Goal: Task Accomplishment & Management: Manage account settings

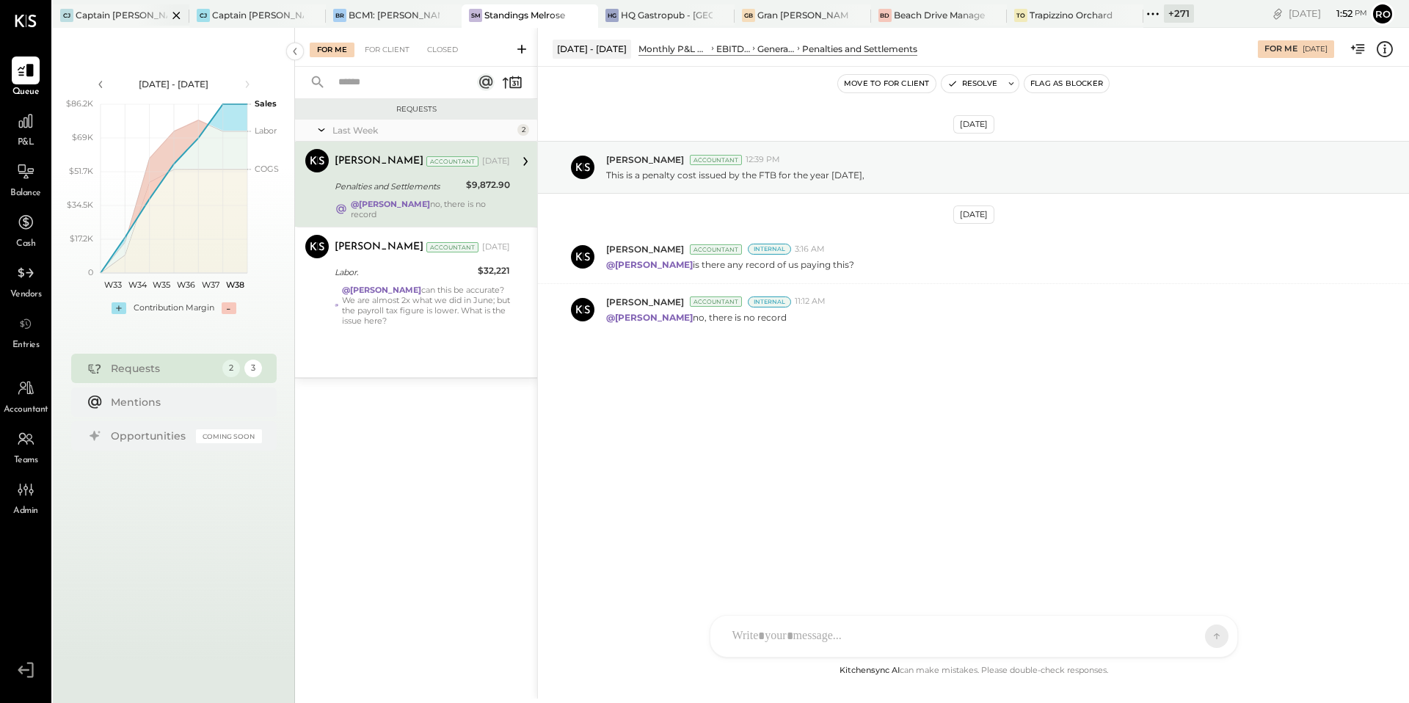
click at [180, 14] on icon at bounding box center [176, 16] width 18 height 18
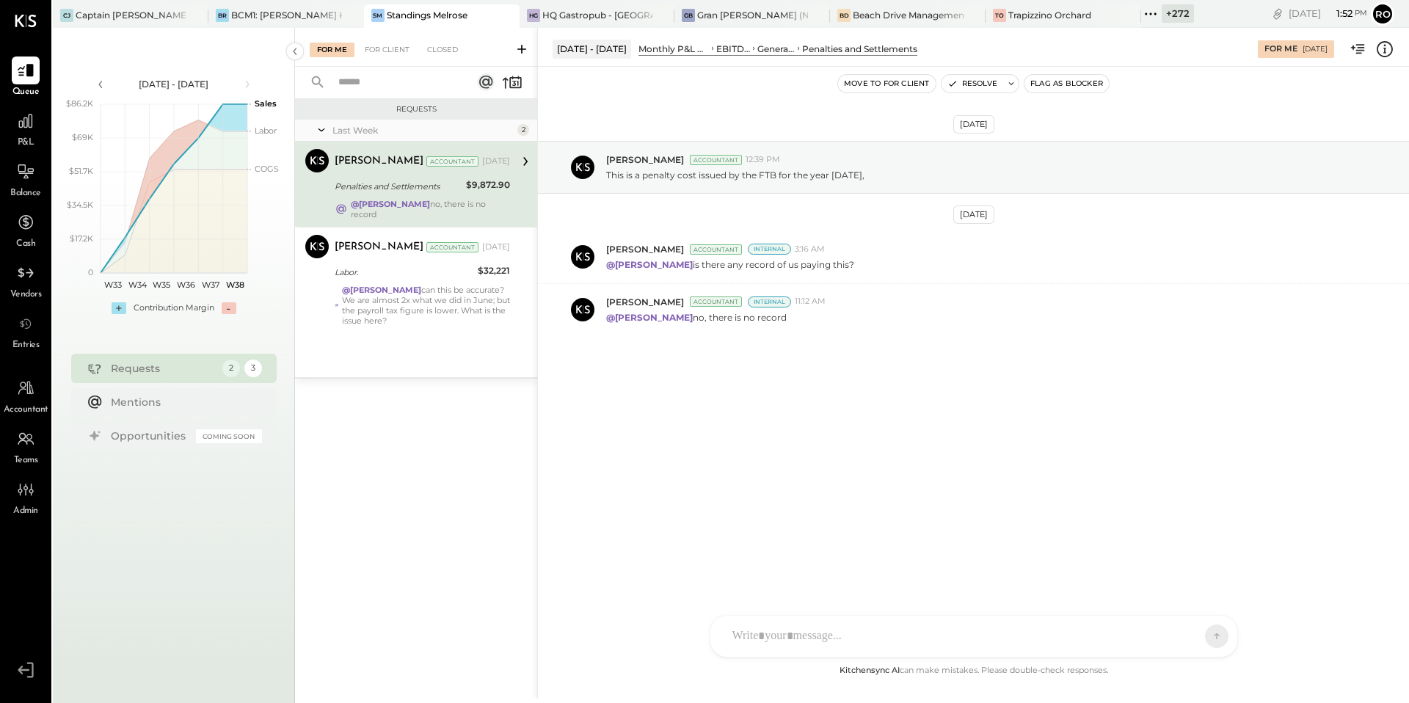
click at [180, 14] on div at bounding box center [182, 14] width 51 height 21
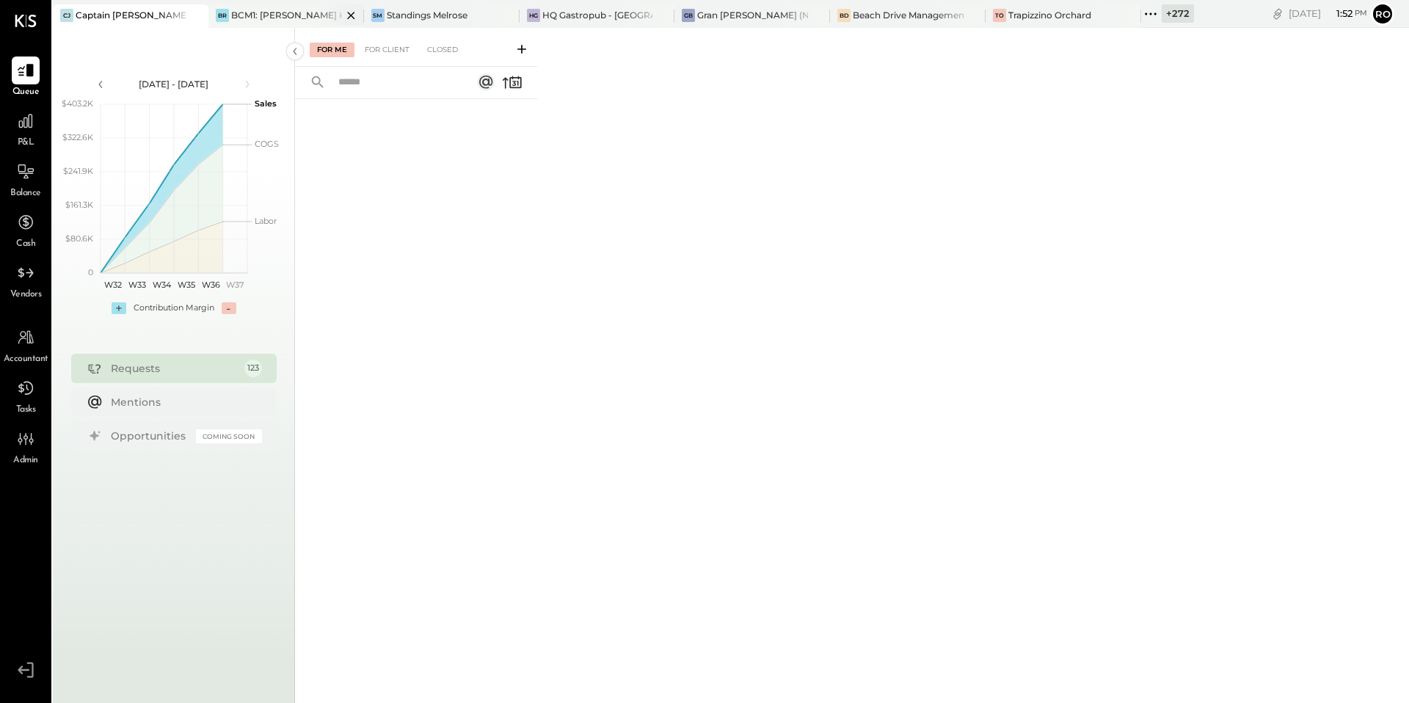
click at [355, 14] on icon at bounding box center [351, 16] width 18 height 18
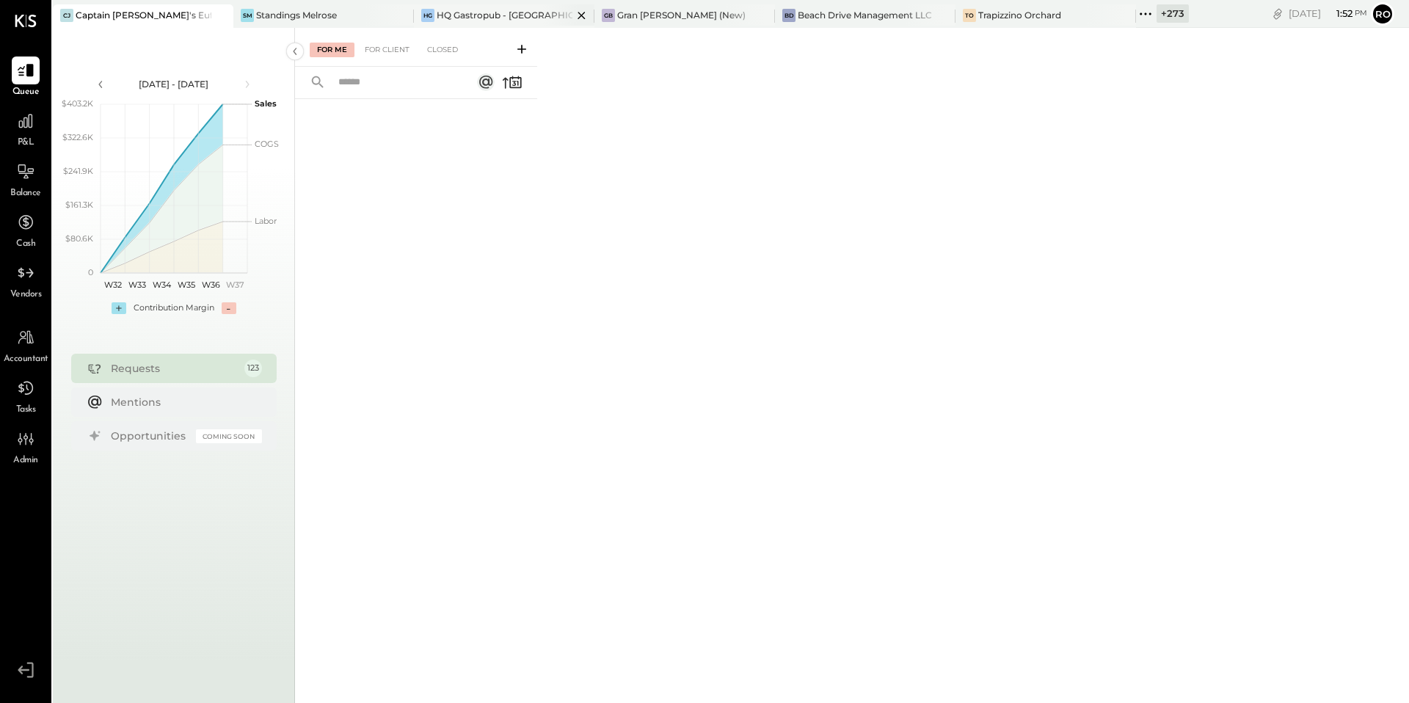
click at [572, 12] on icon at bounding box center [581, 16] width 18 height 18
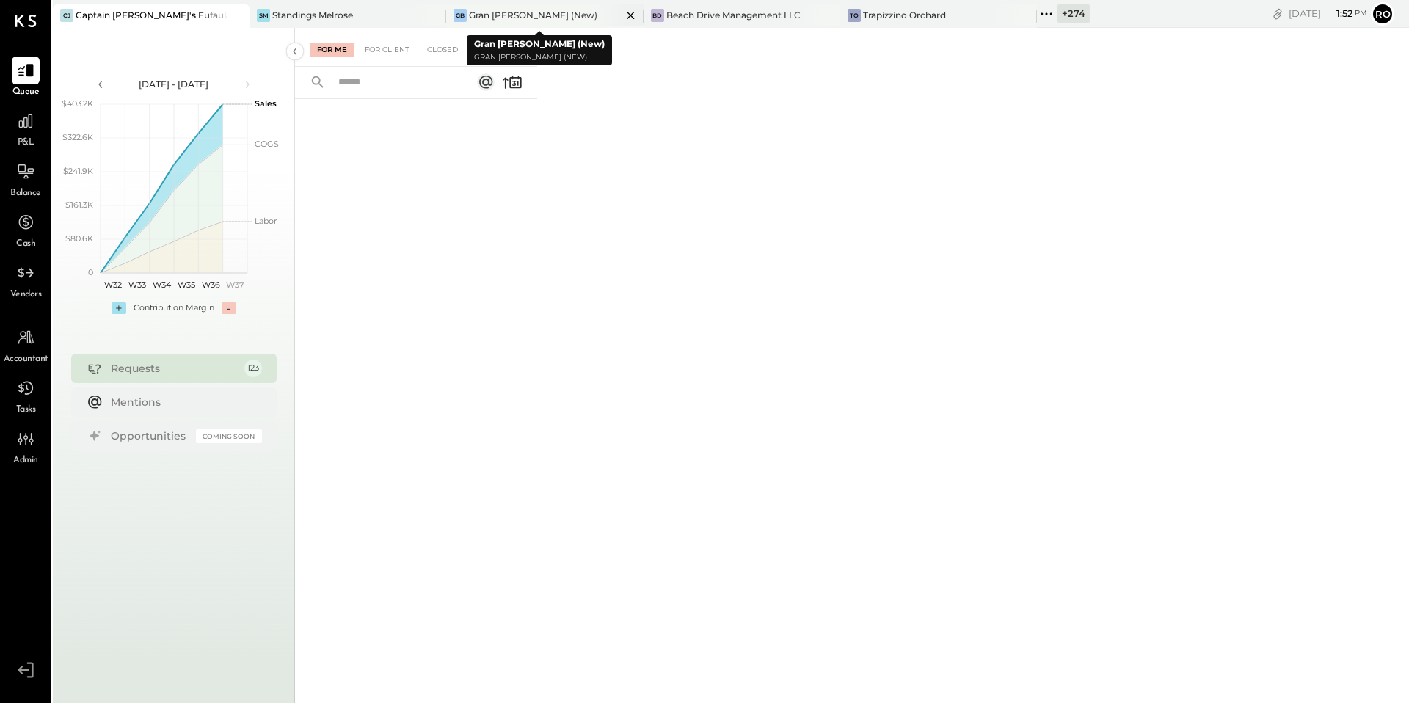
click at [622, 15] on icon at bounding box center [631, 16] width 18 height 18
click at [633, 13] on icon at bounding box center [633, 15] width 7 height 7
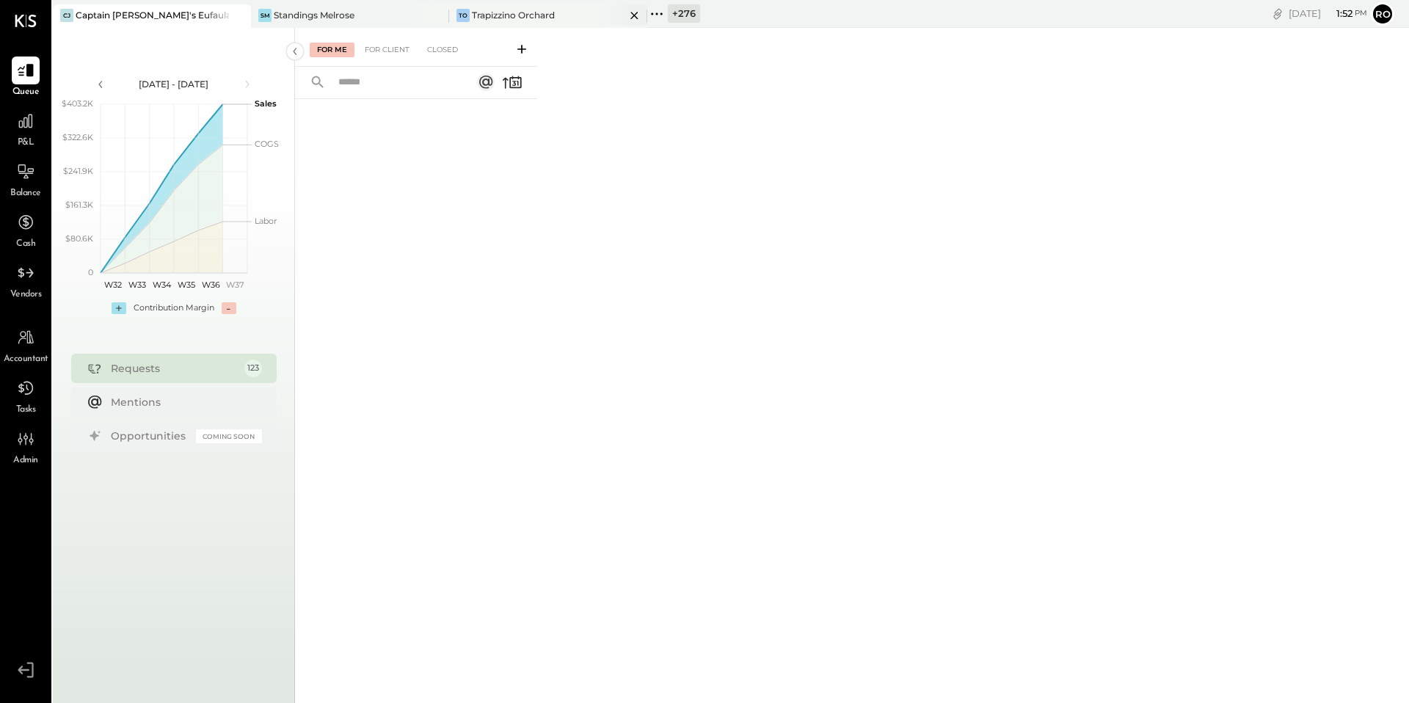
click at [639, 15] on icon at bounding box center [634, 16] width 18 height 18
click at [390, 20] on div "SM Standings Melrose" at bounding box center [339, 15] width 176 height 13
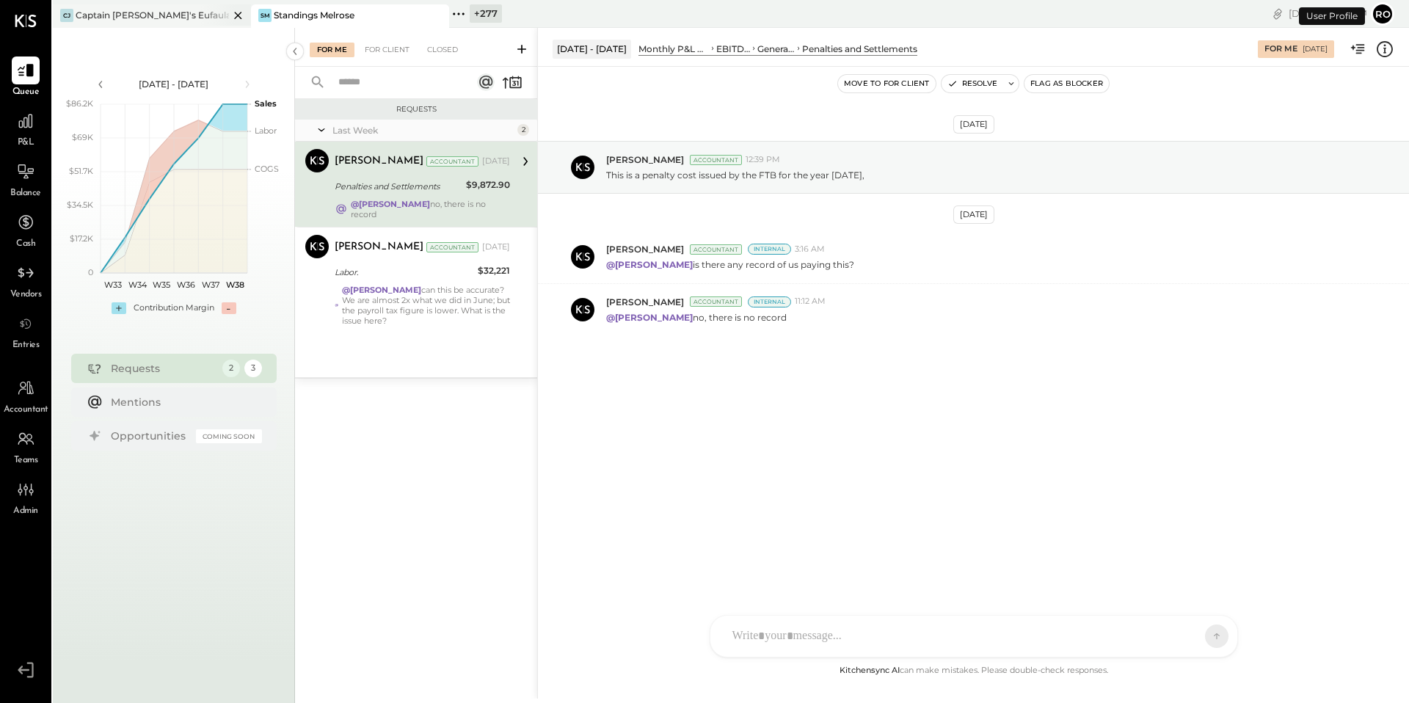
click at [240, 13] on icon at bounding box center [237, 15] width 7 height 7
click at [24, 125] on icon at bounding box center [25, 121] width 19 height 19
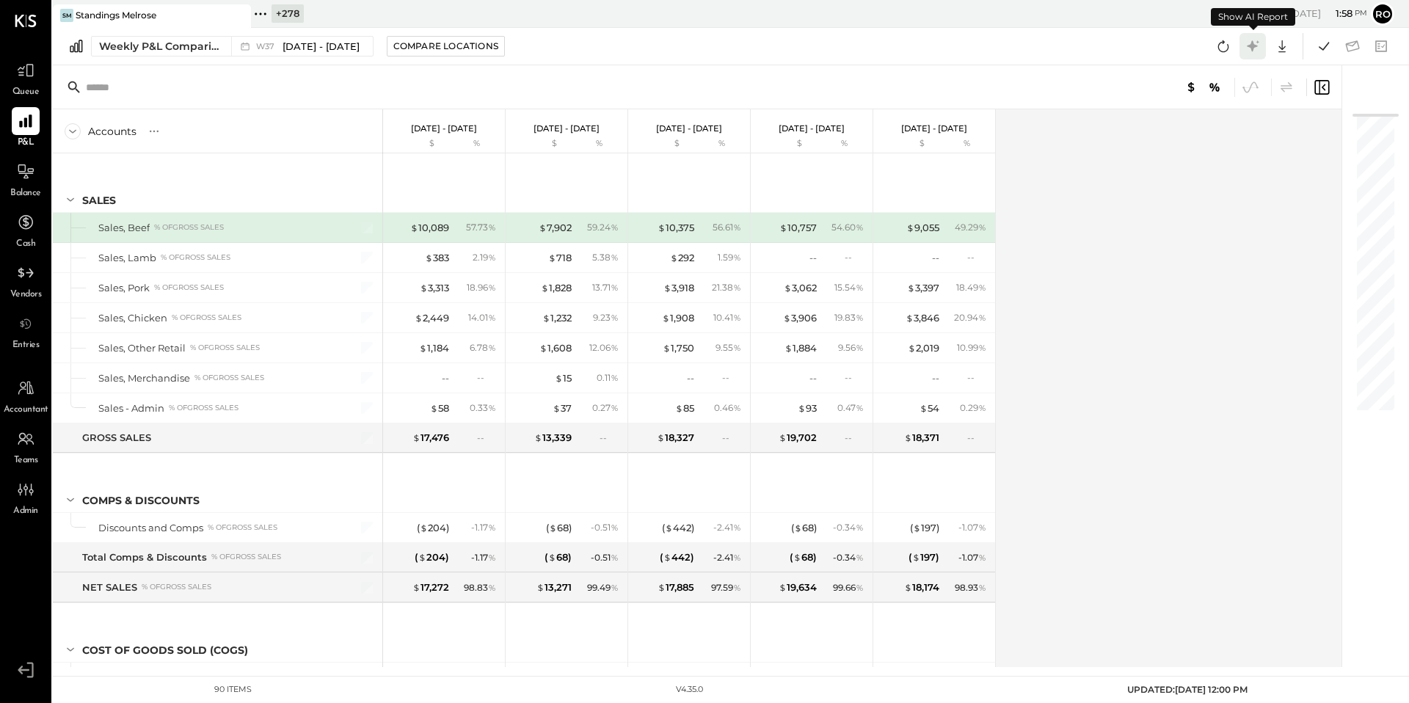
click at [1258, 51] on icon at bounding box center [1252, 46] width 19 height 19
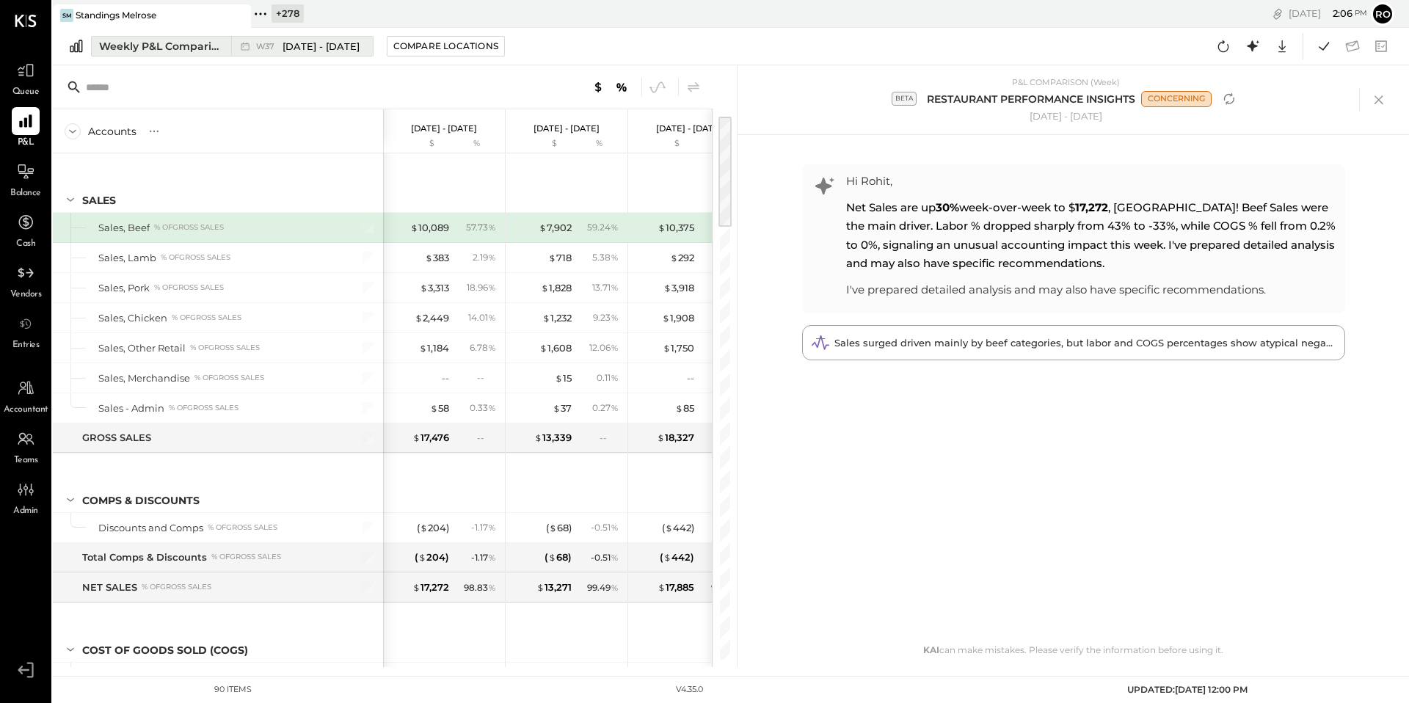
click at [140, 54] on button "Weekly P&L Comparison W37 Sep 8 - 14, 2025" at bounding box center [232, 46] width 283 height 21
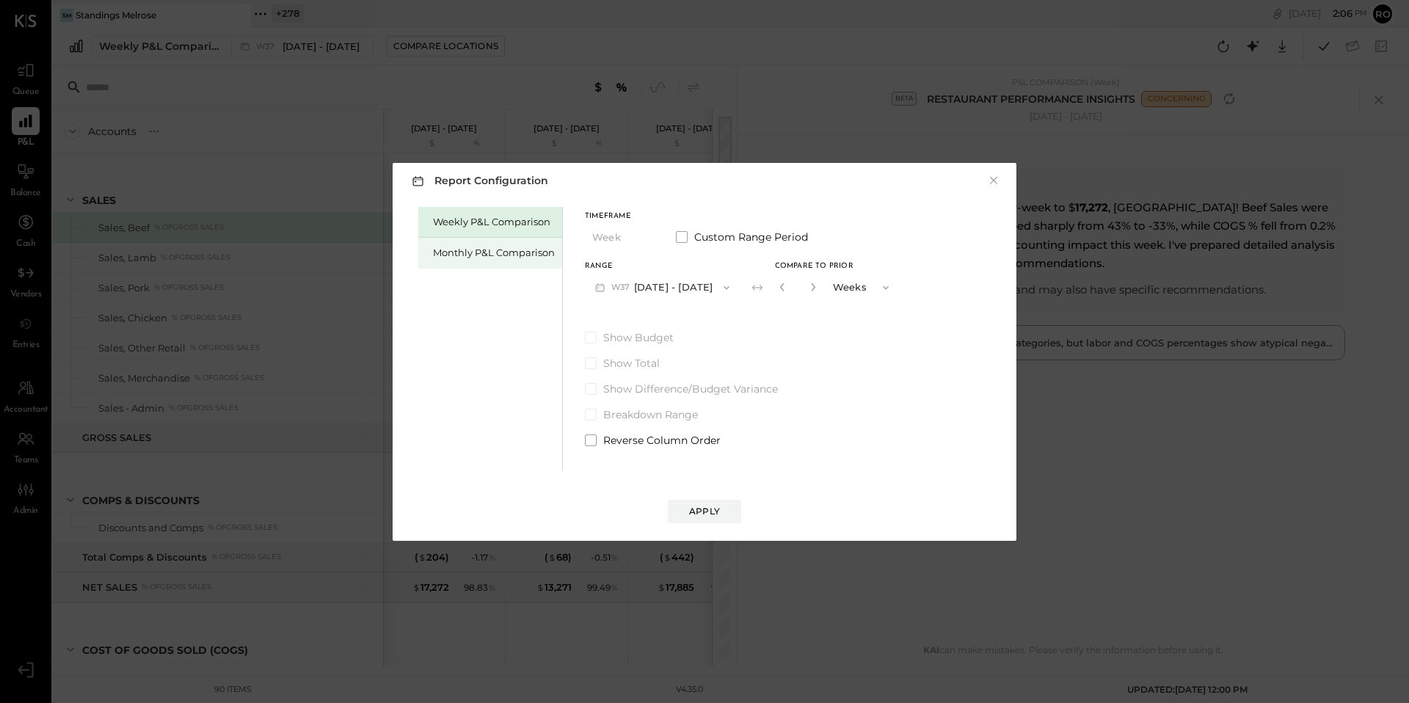
click at [531, 251] on div "Monthly P&L Comparison" at bounding box center [494, 253] width 122 height 14
click at [639, 330] on span "Show Budget" at bounding box center [638, 337] width 70 height 15
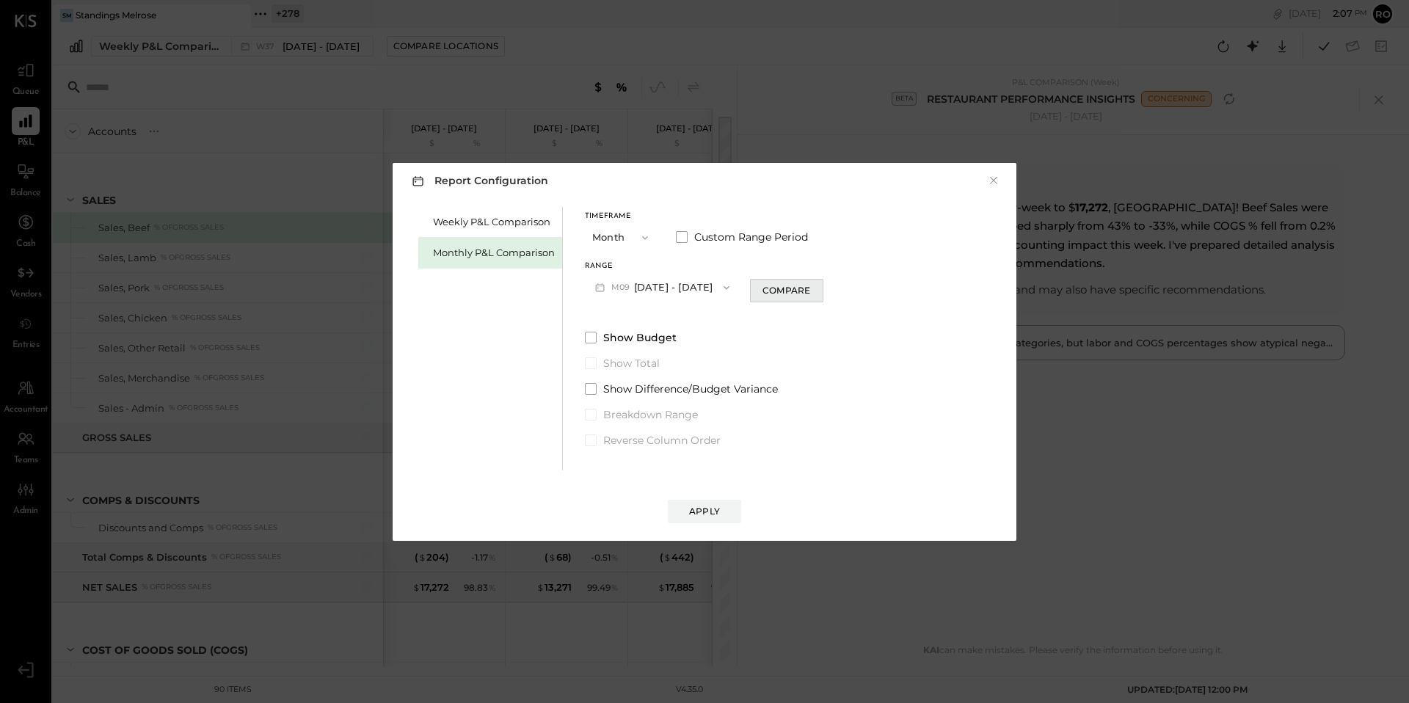
click at [767, 294] on div "Compare" at bounding box center [786, 290] width 48 height 12
click at [810, 289] on icon "button" at bounding box center [813, 287] width 9 height 9
type input "*"
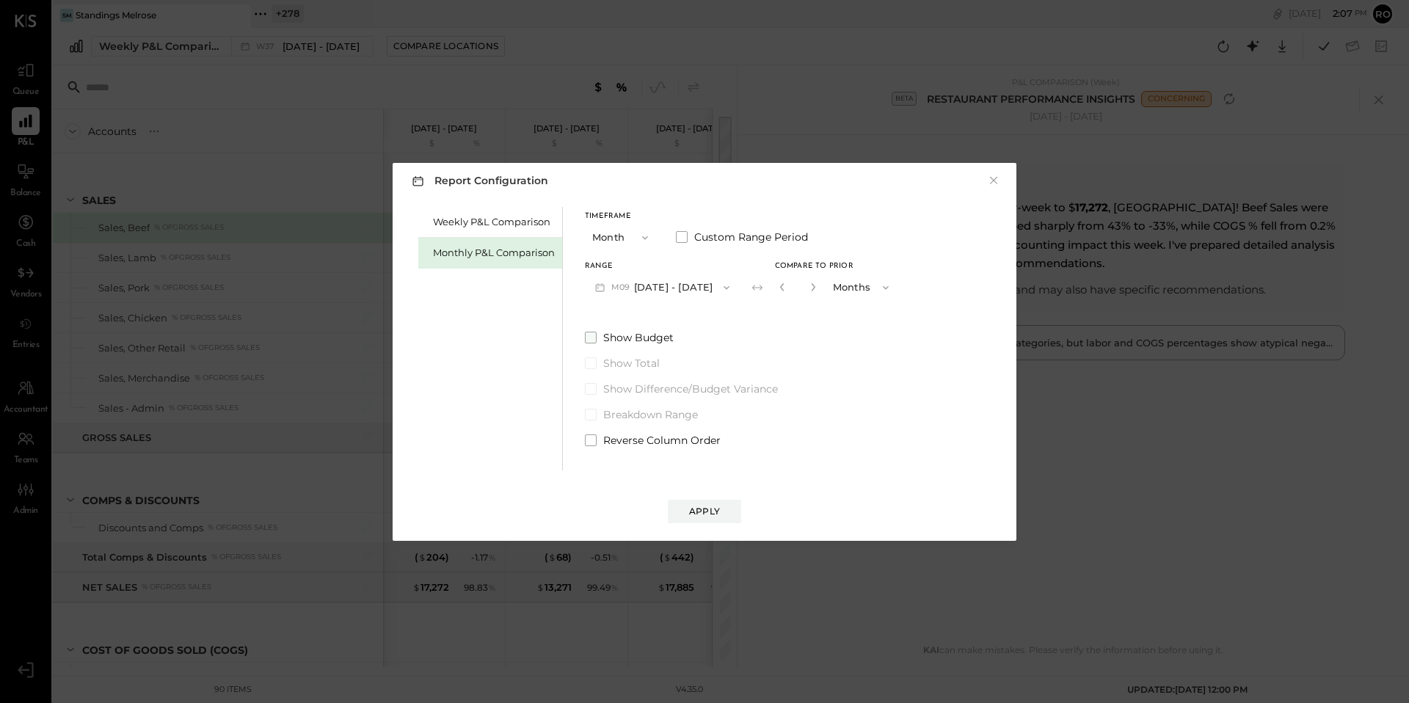
click at [649, 338] on span "Show Budget" at bounding box center [638, 337] width 70 height 15
click at [703, 508] on div "Apply" at bounding box center [704, 511] width 31 height 12
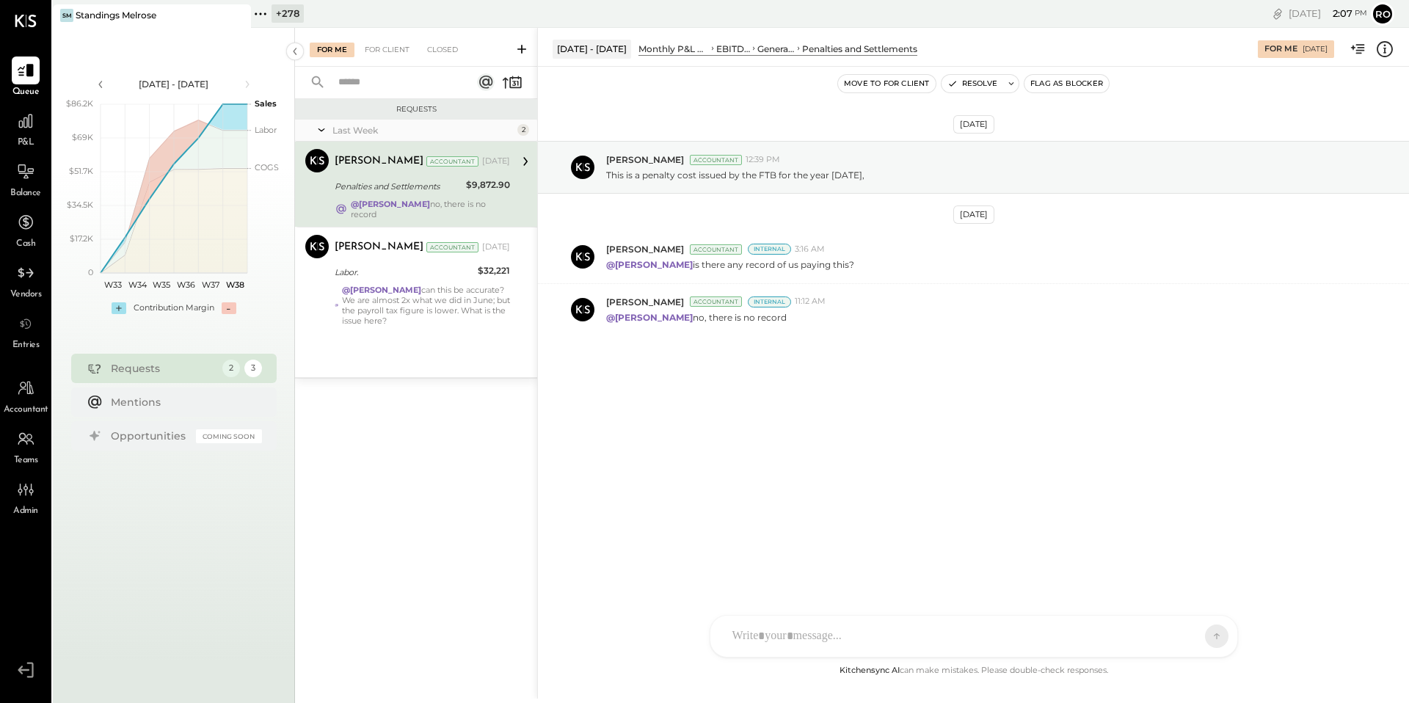
click at [5, 134] on div "P&L" at bounding box center [25, 128] width 43 height 43
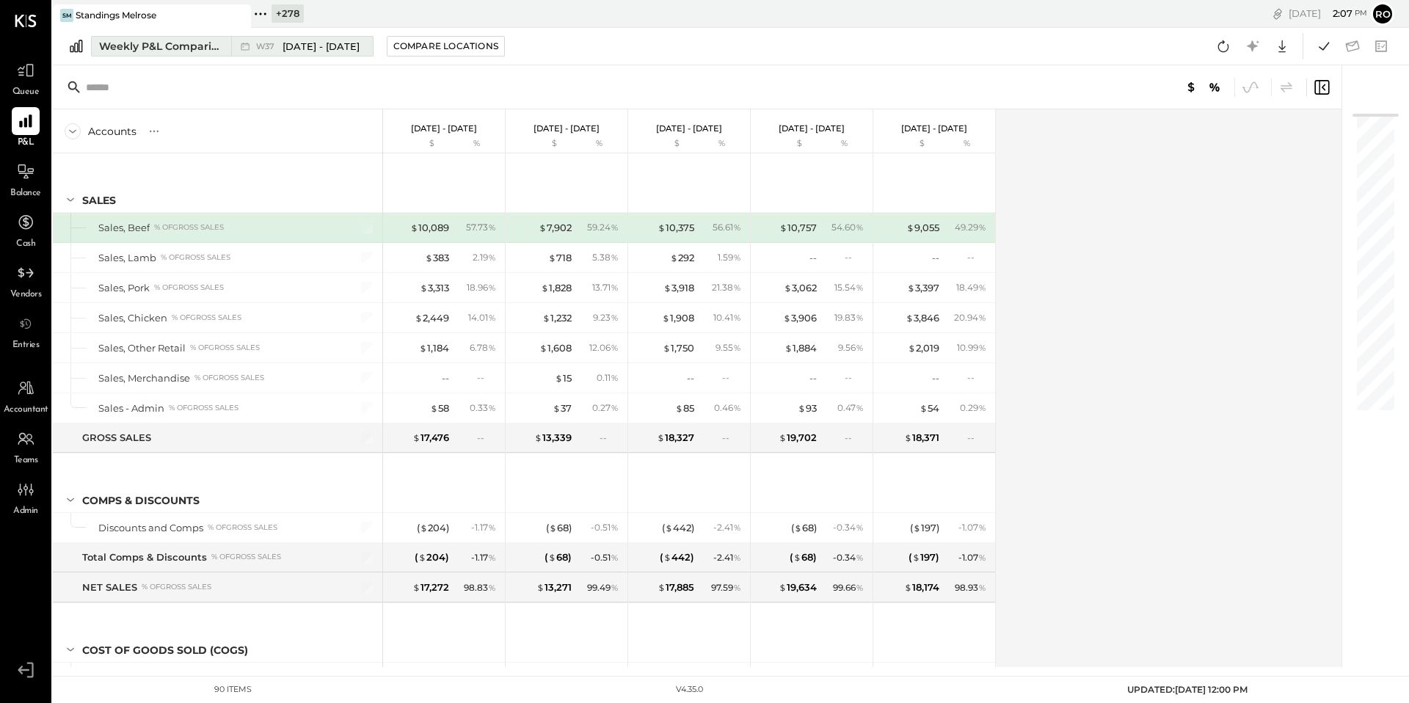
click at [207, 42] on div "Weekly P&L Comparison" at bounding box center [160, 46] width 123 height 15
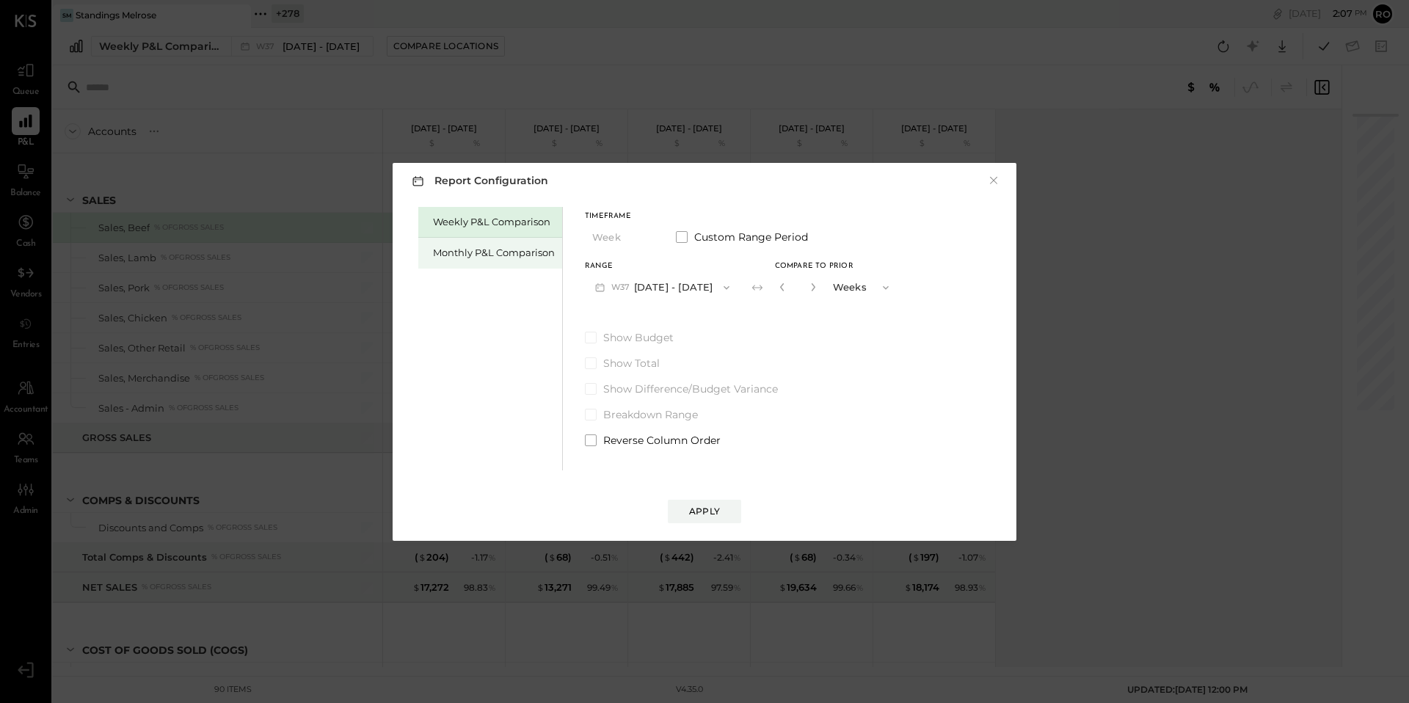
click at [494, 247] on div "Monthly P&L Comparison" at bounding box center [494, 253] width 122 height 14
click at [36, 565] on div "Report Configuration × Weekly P&L Comparison Monthly P&L Comparison Timeframe M…" at bounding box center [704, 351] width 1409 height 703
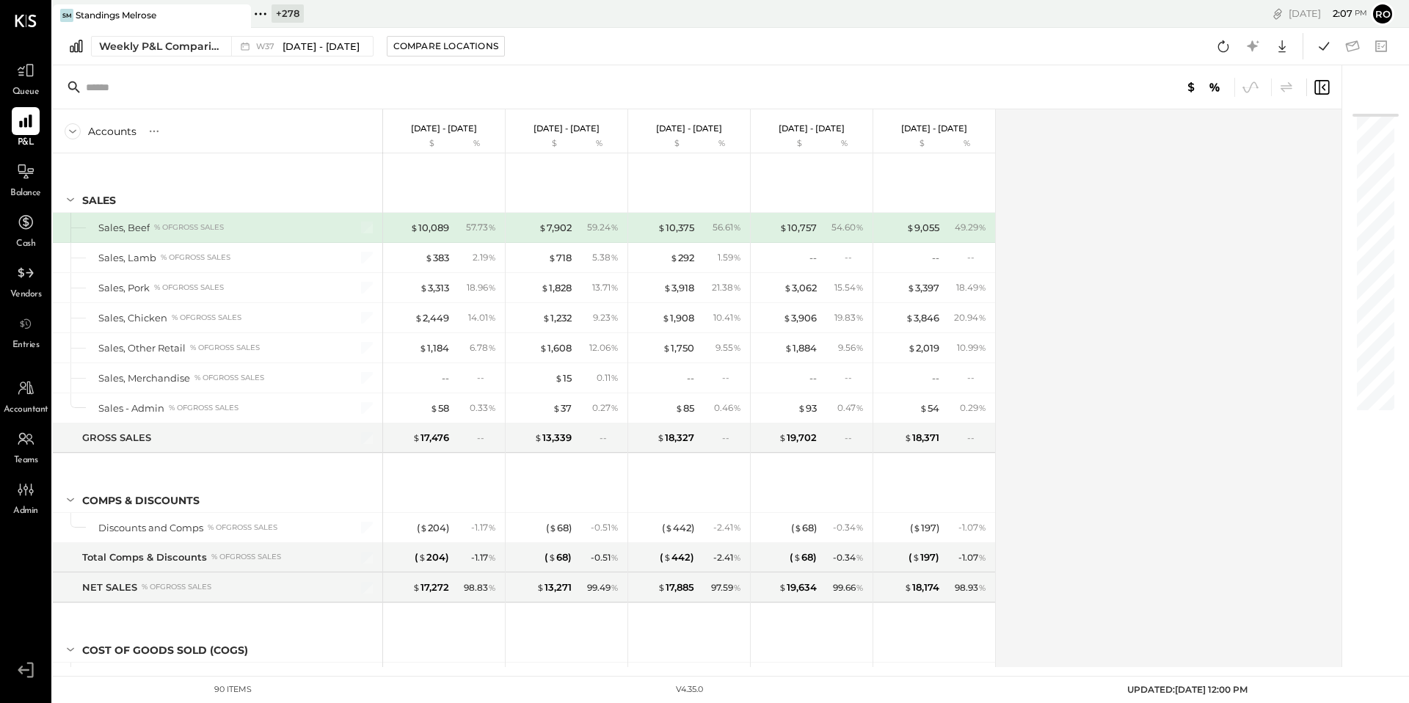
click at [32, 409] on span "Accountant" at bounding box center [26, 410] width 45 height 13
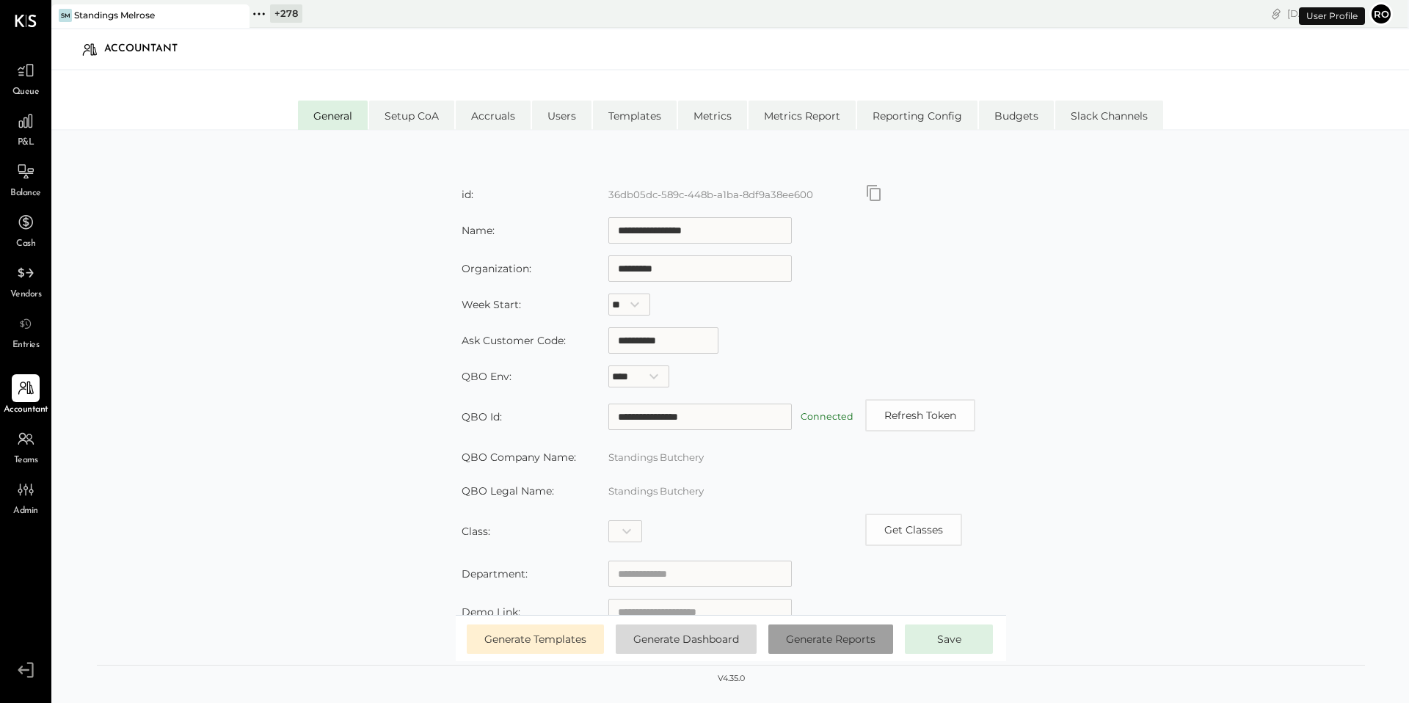
click at [850, 630] on button "Generate Reports" at bounding box center [830, 638] width 125 height 29
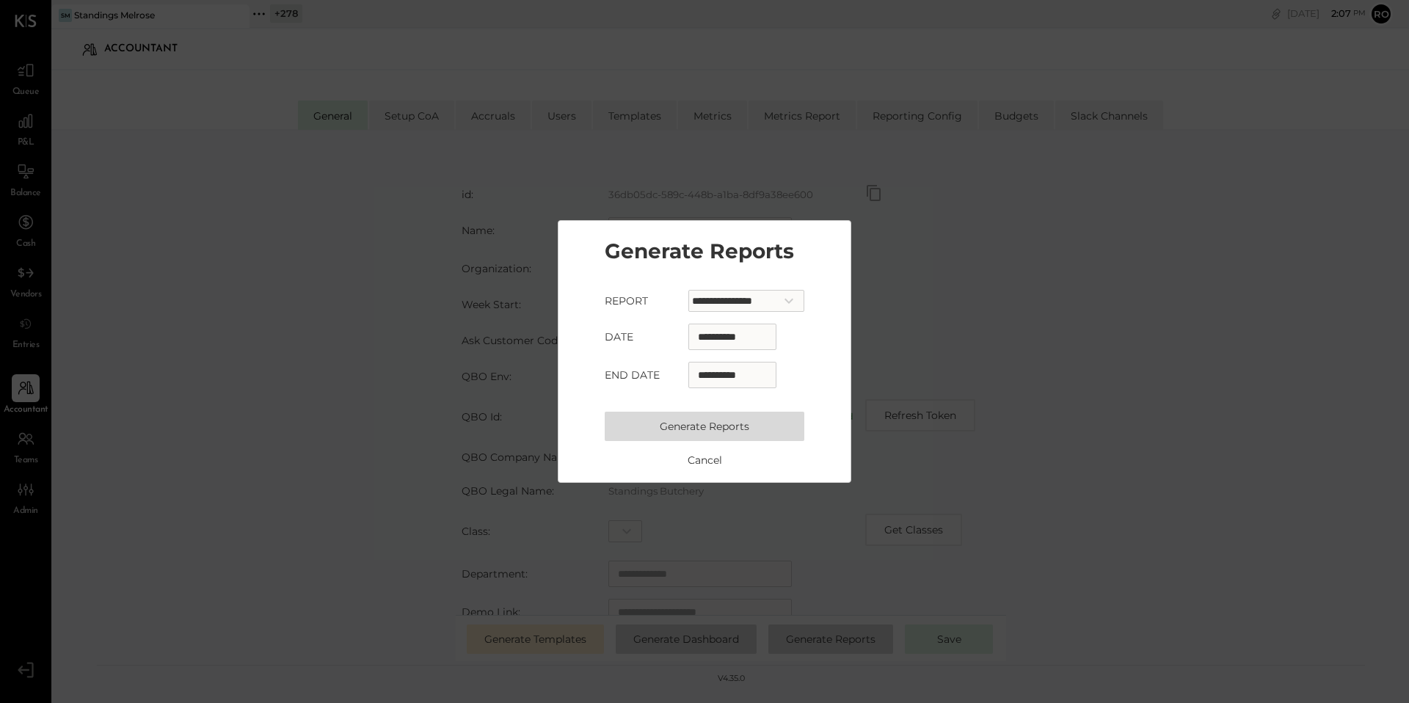
click at [765, 292] on select "**********" at bounding box center [746, 301] width 116 height 22
select select "**********"
click at [688, 290] on select "**********" at bounding box center [746, 301] width 116 height 22
select select "*"
select select "****"
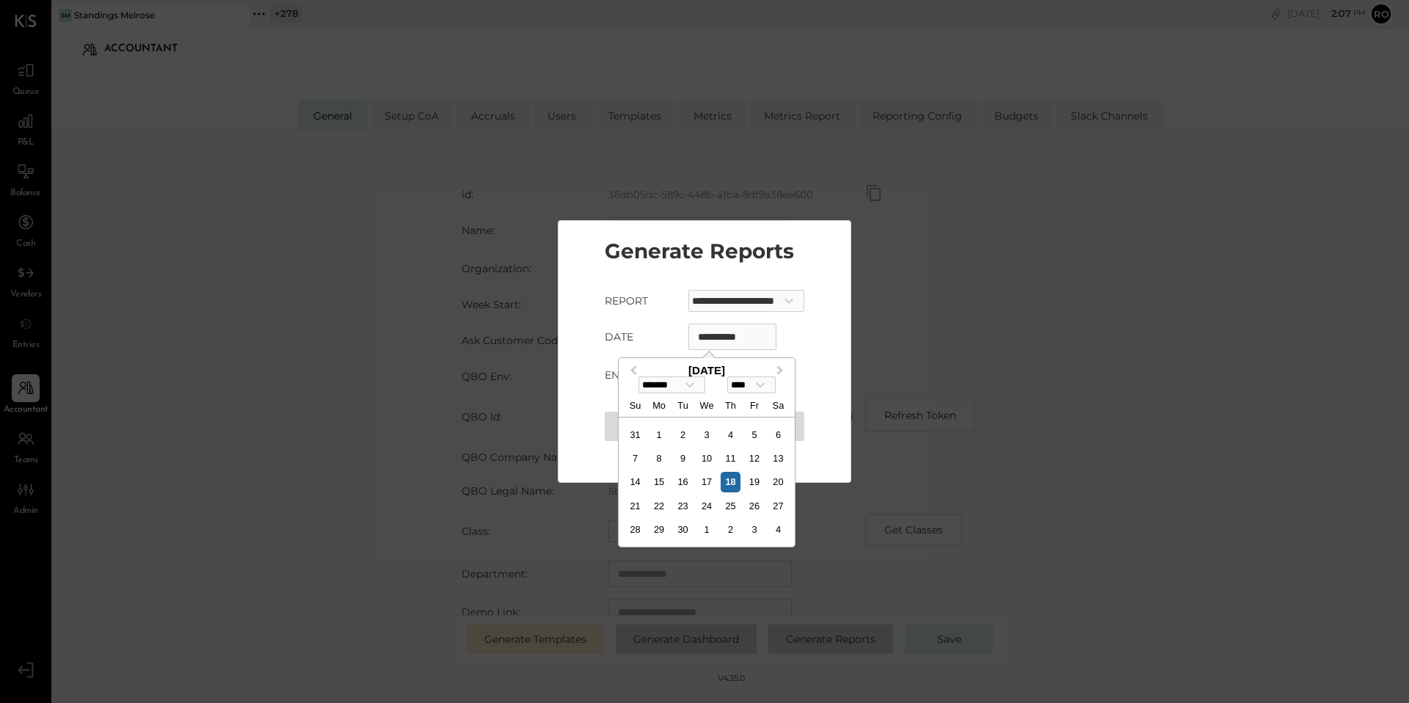
drag, startPoint x: 734, startPoint y: 338, endPoint x: 710, endPoint y: 338, distance: 24.2
click at [710, 338] on input "**********" at bounding box center [732, 337] width 88 height 26
type input "*******"
select select "*"
type input "**********"
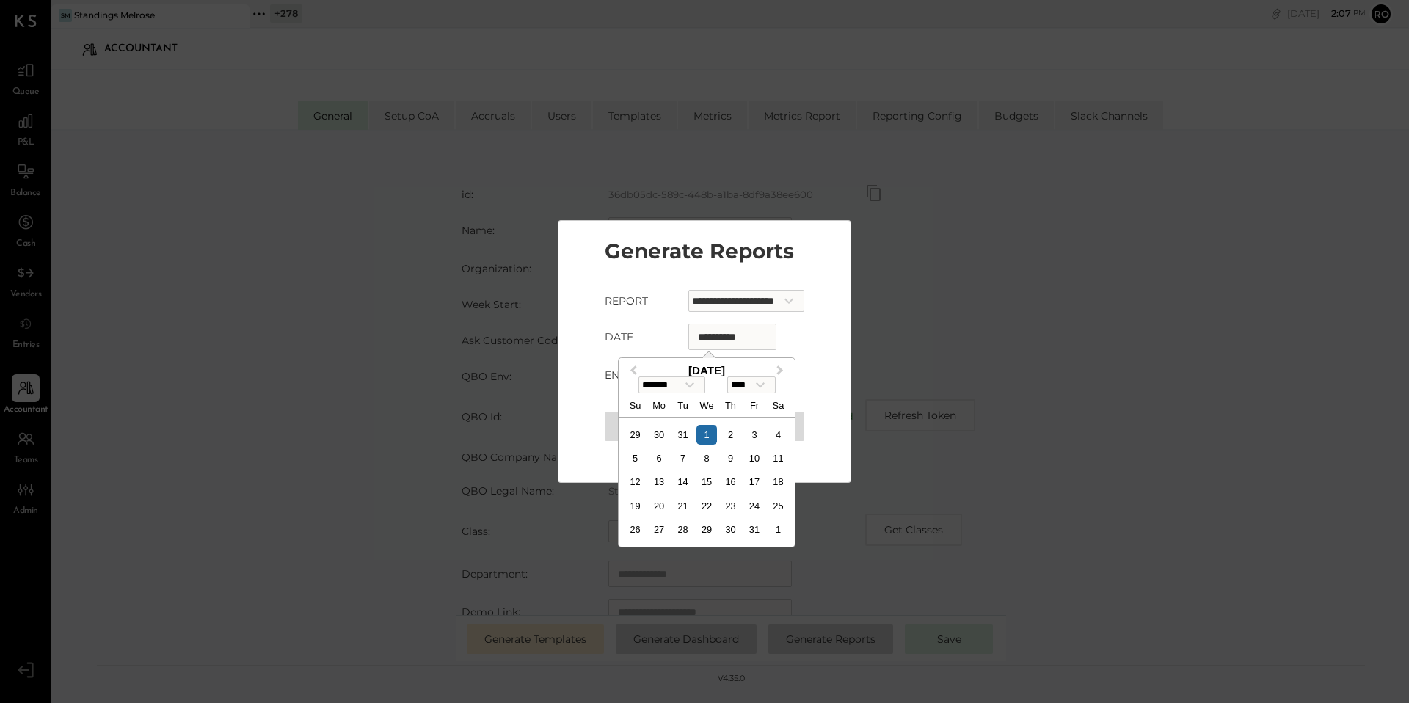
click at [796, 338] on div "**********" at bounding box center [705, 337] width 200 height 26
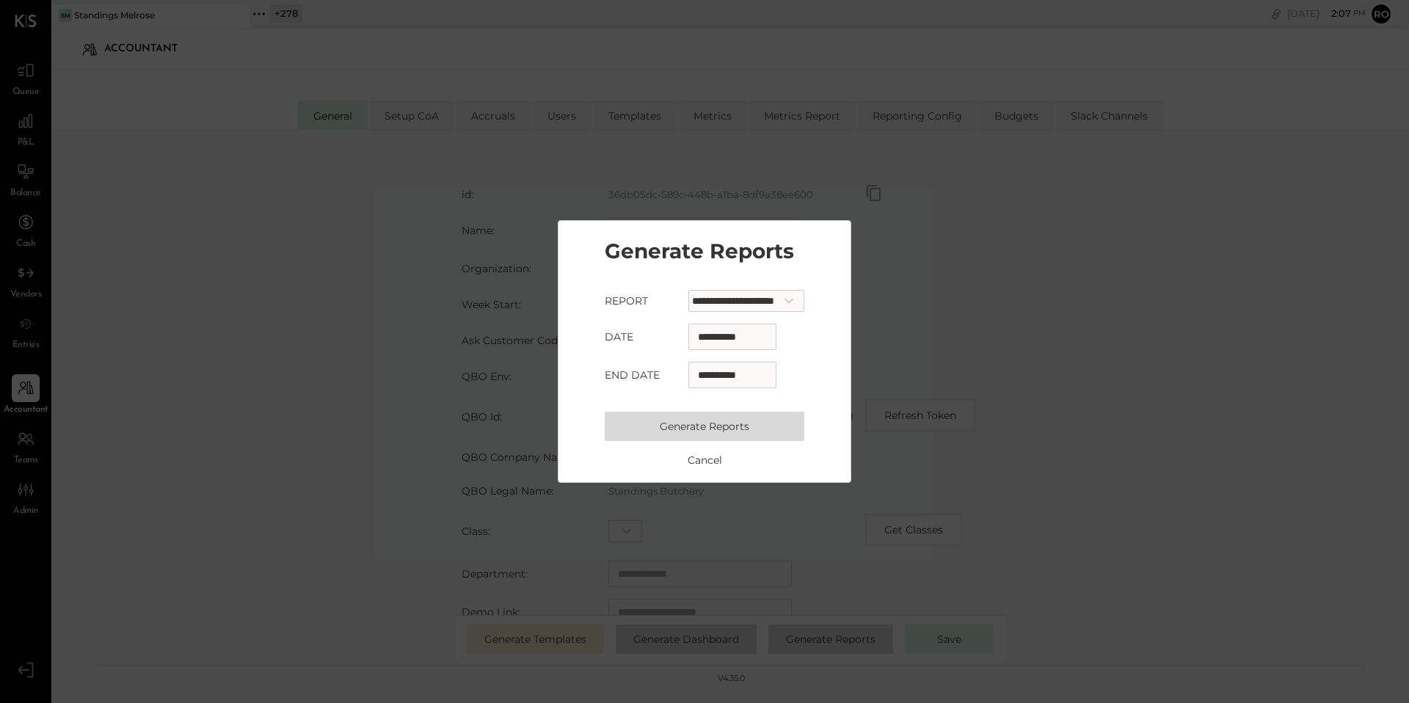
click at [770, 423] on button "Generate Reports" at bounding box center [705, 426] width 200 height 29
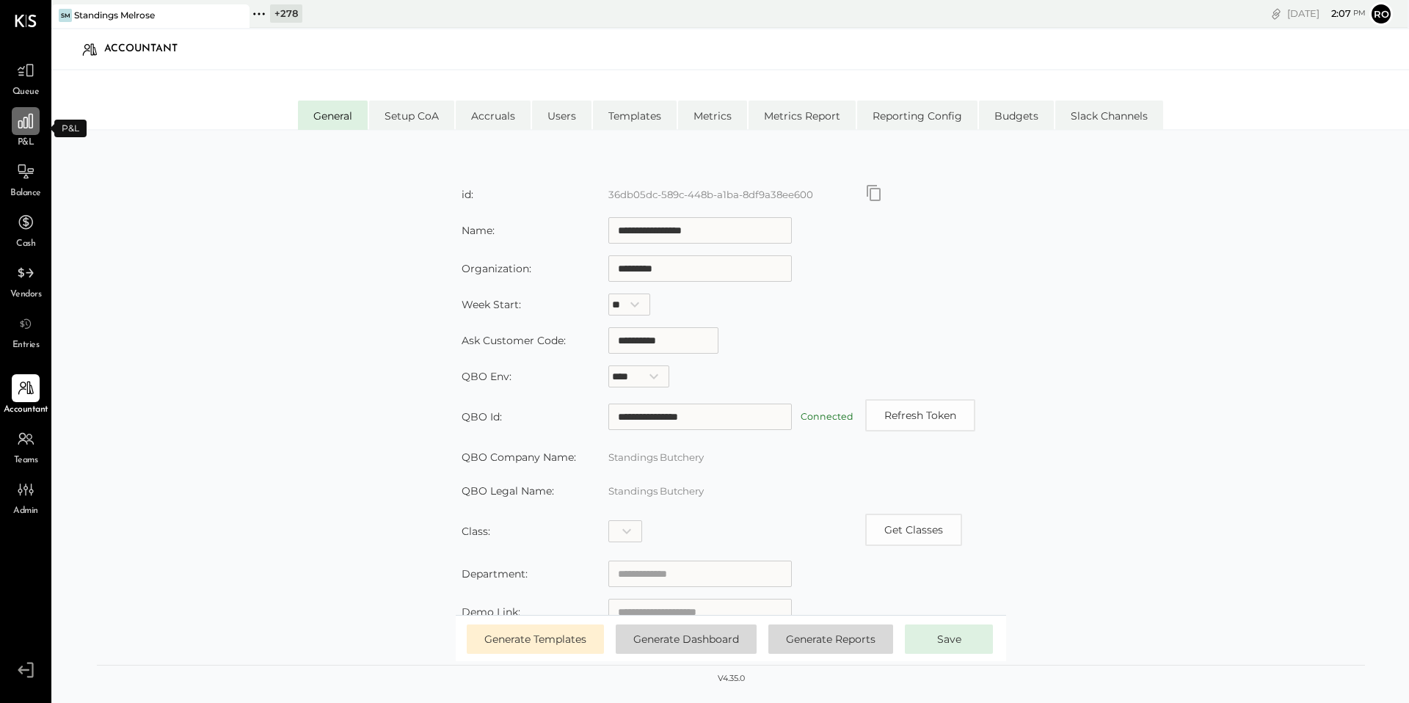
click at [31, 131] on div at bounding box center [26, 121] width 28 height 28
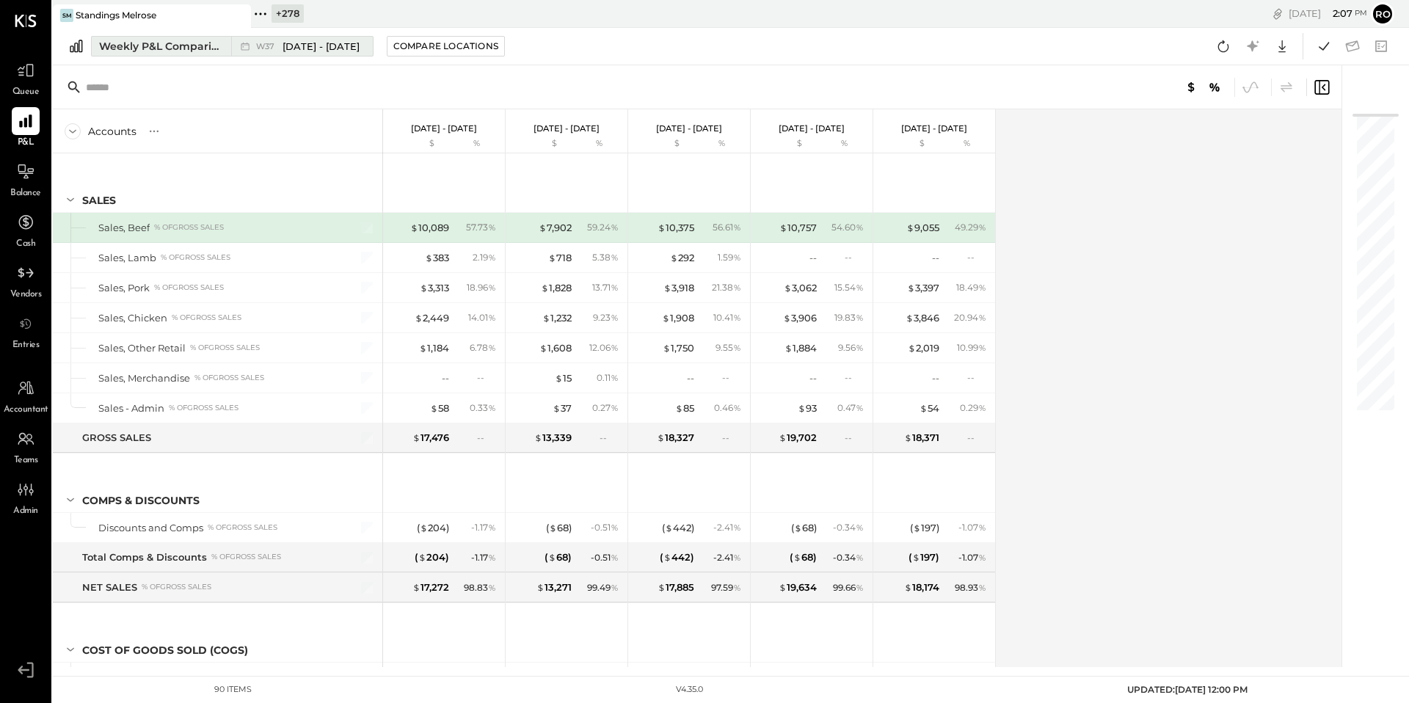
click at [147, 47] on div "Weekly P&L Comparison" at bounding box center [160, 46] width 123 height 15
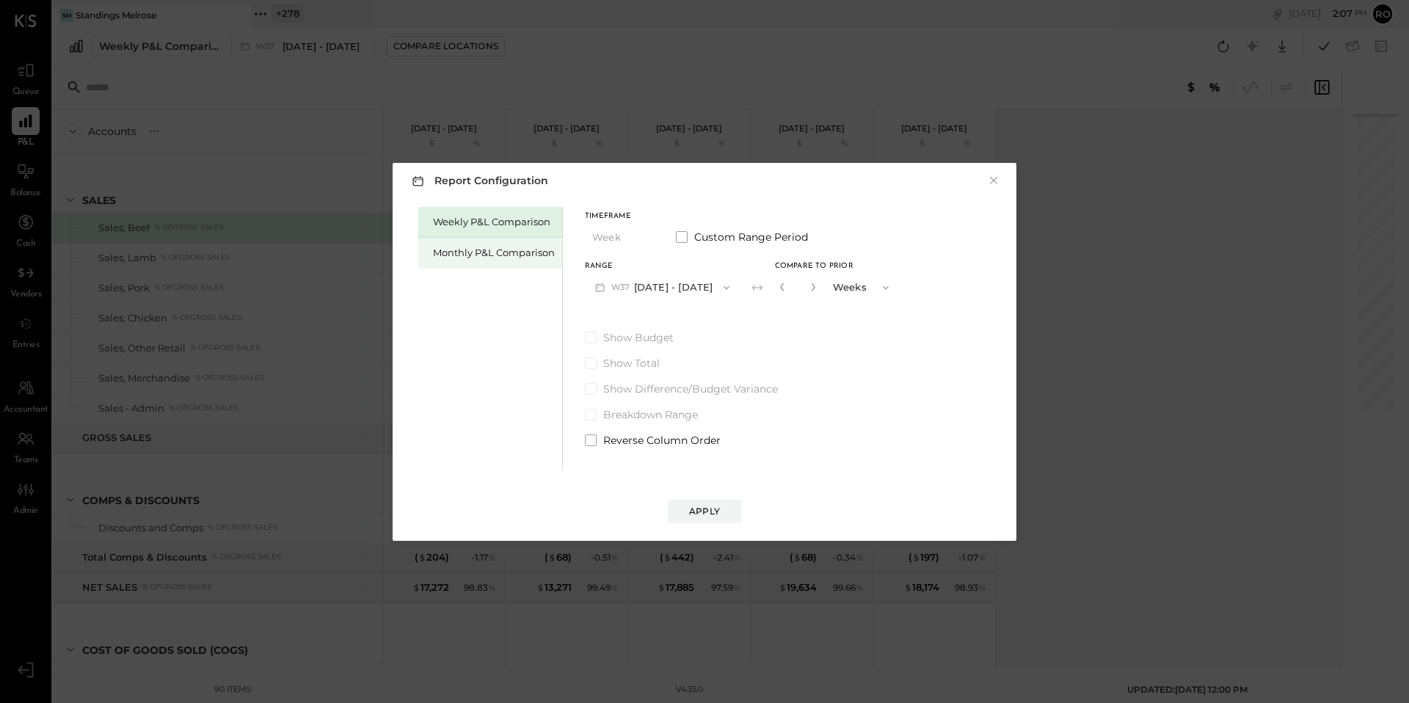
click at [462, 251] on div "Monthly P&L Comparison" at bounding box center [494, 253] width 122 height 14
click at [797, 285] on div "Compare" at bounding box center [786, 290] width 48 height 12
click at [812, 285] on button "button" at bounding box center [813, 287] width 12 height 16
type input "*"
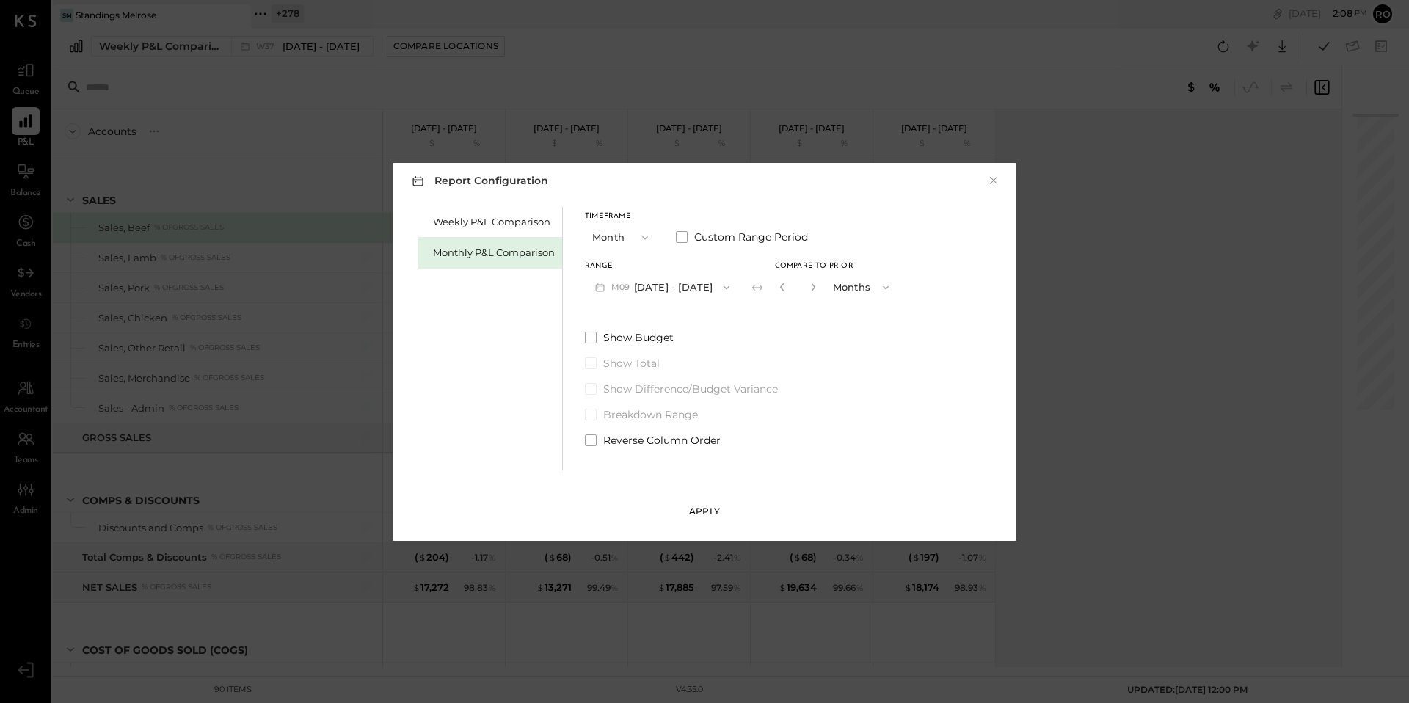
click at [707, 509] on div "Apply" at bounding box center [704, 511] width 31 height 12
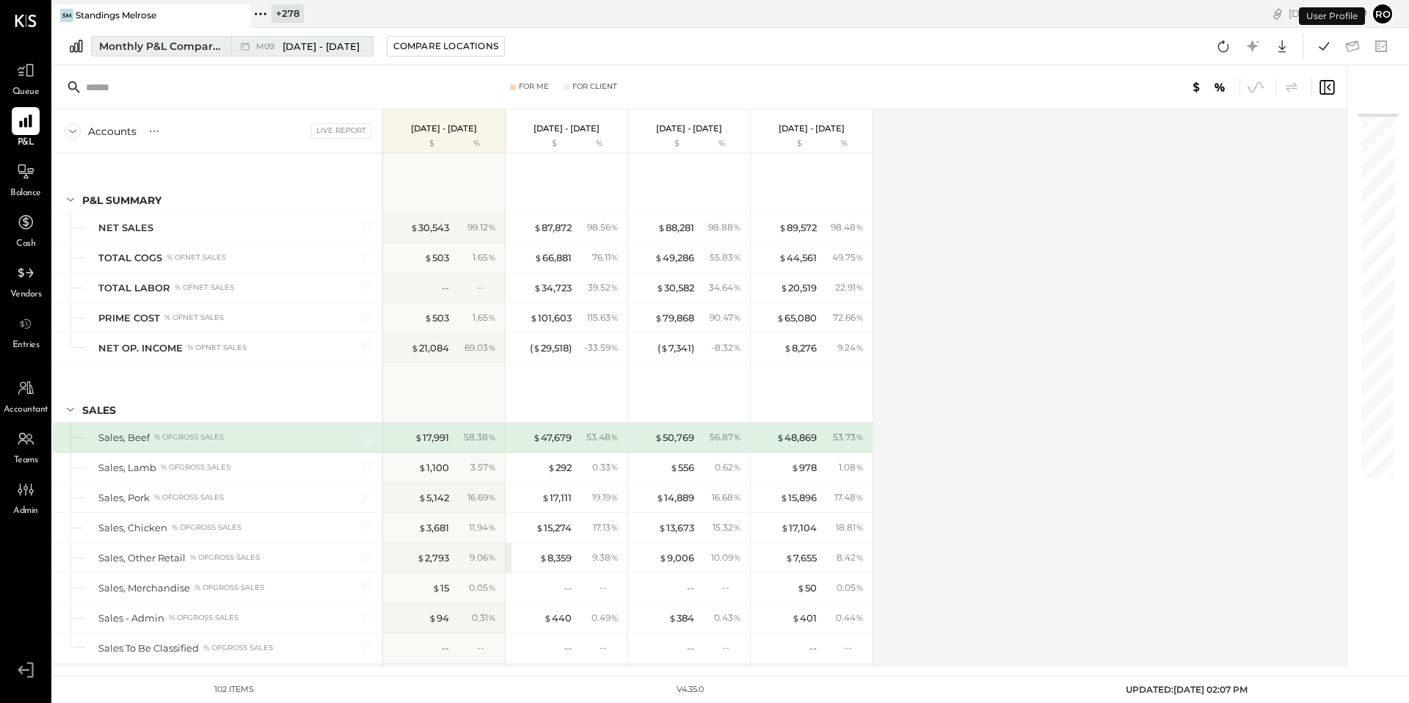
click at [193, 45] on div "Monthly P&L Comparison" at bounding box center [160, 46] width 123 height 15
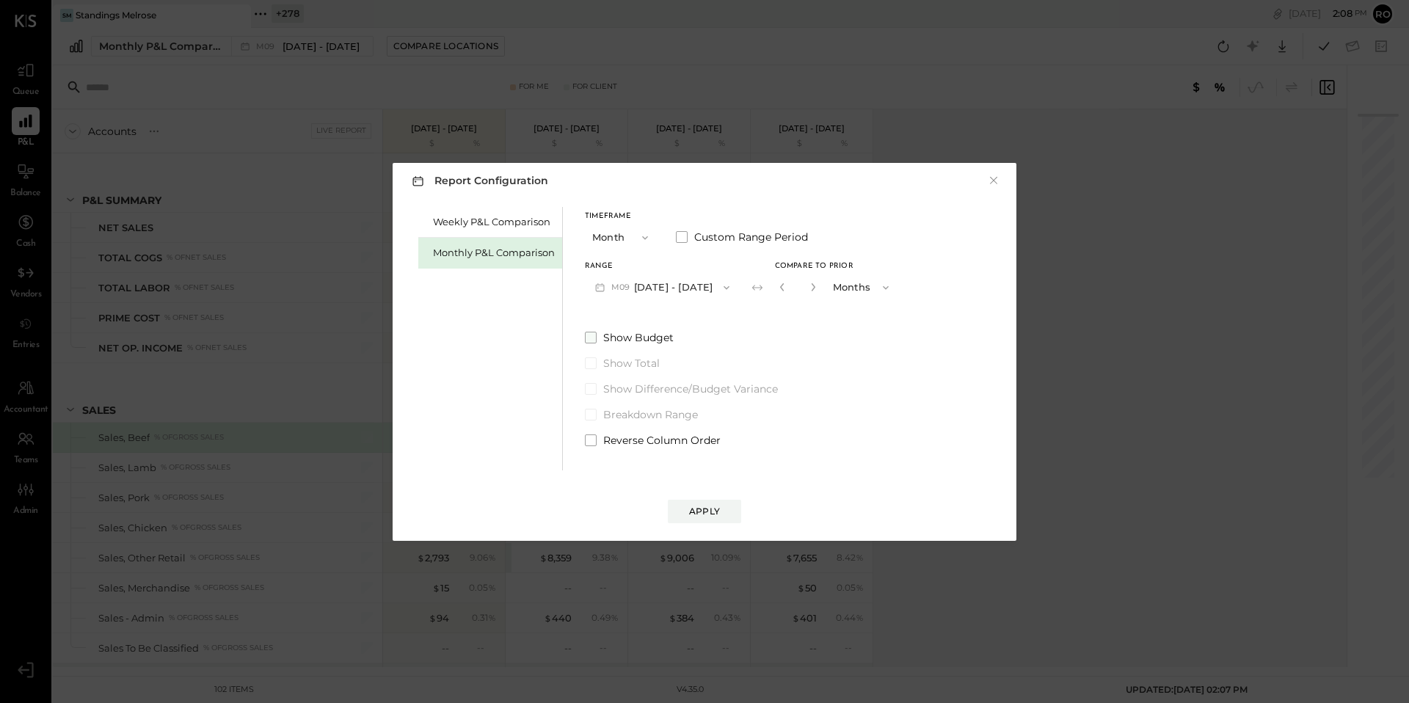
click at [636, 332] on span "Show Budget" at bounding box center [638, 337] width 70 height 15
click at [699, 506] on div "Apply" at bounding box center [704, 511] width 31 height 12
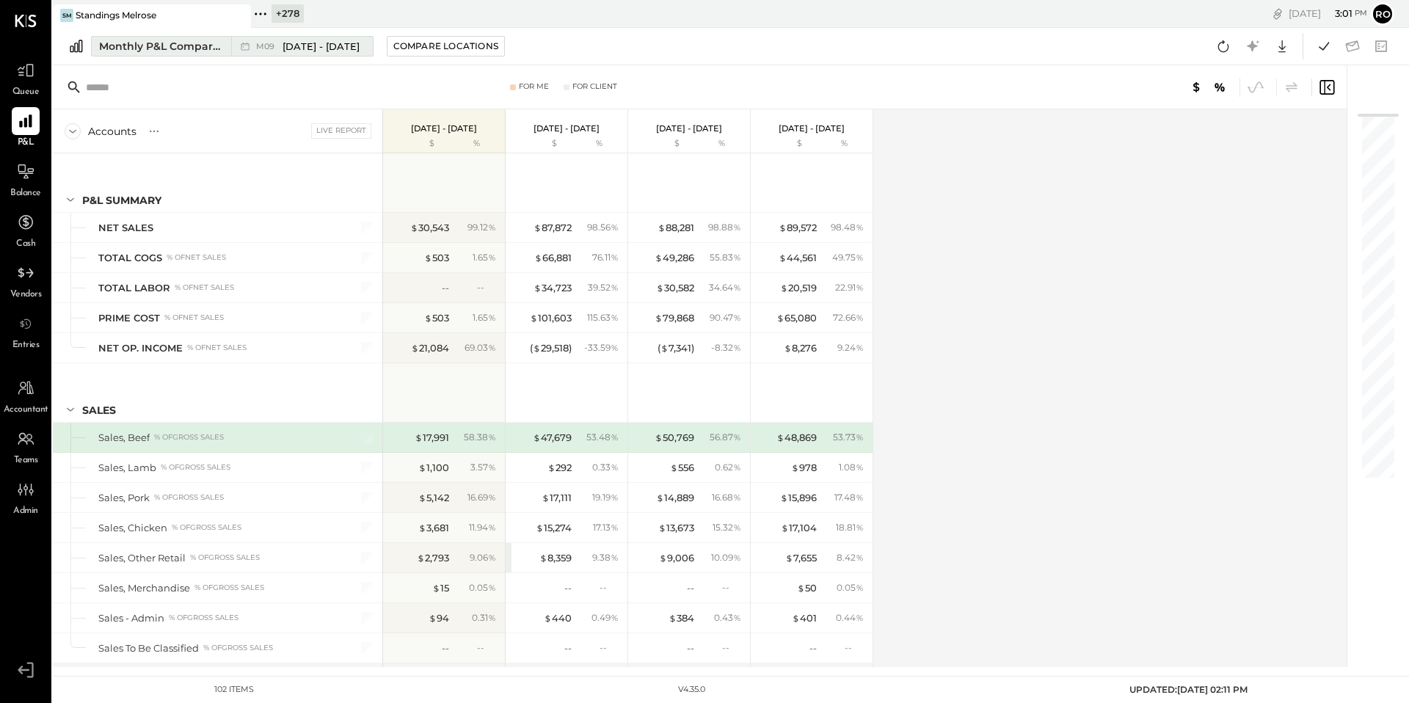
click at [204, 45] on div "Monthly P&L Comparison" at bounding box center [160, 46] width 123 height 15
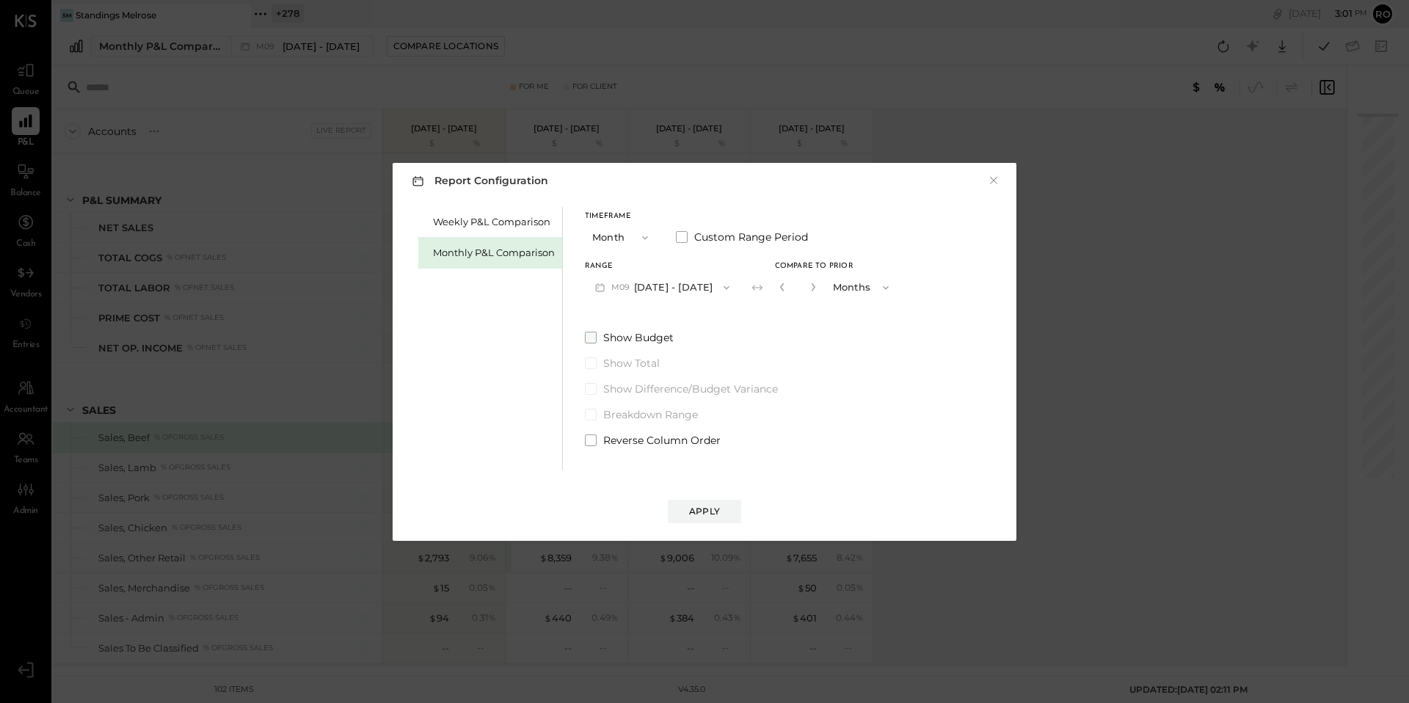
click at [647, 335] on span "Show Budget" at bounding box center [638, 337] width 70 height 15
click at [703, 509] on div "Apply" at bounding box center [704, 511] width 31 height 12
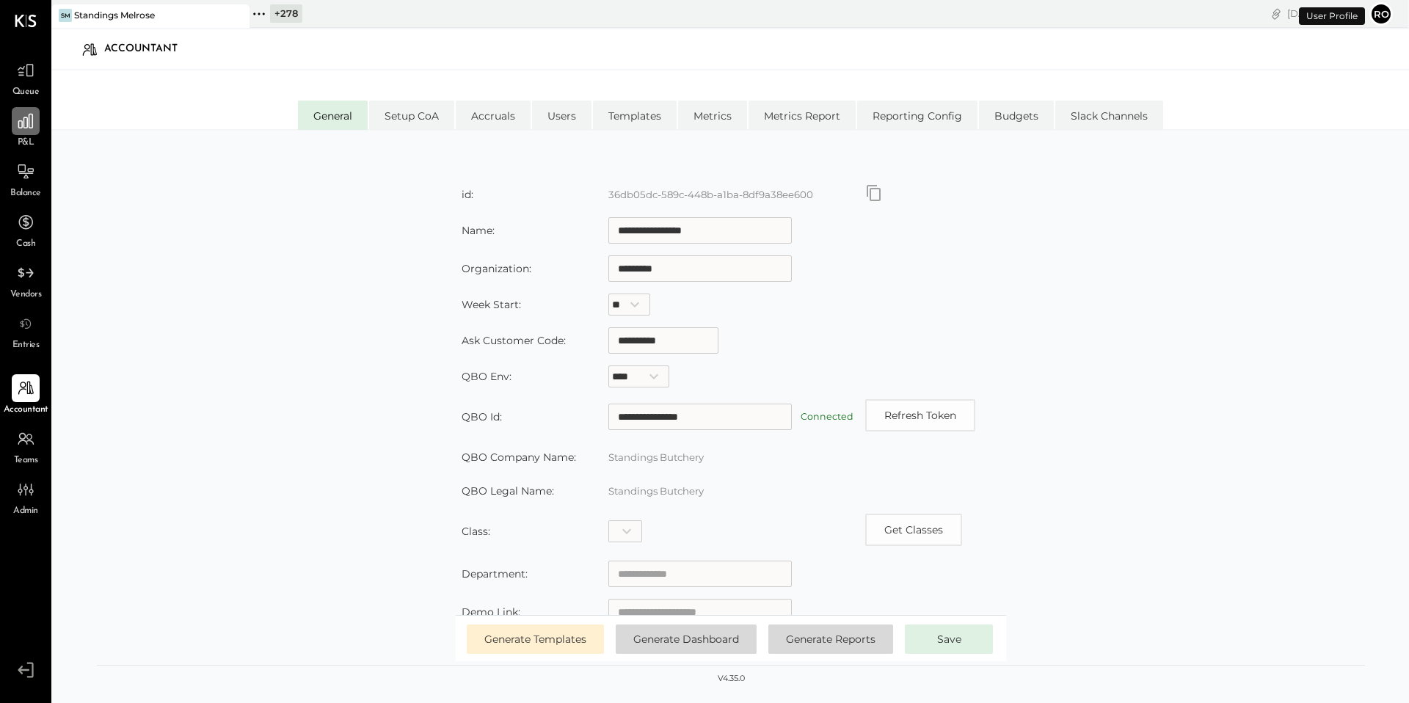
click at [28, 125] on icon at bounding box center [25, 121] width 15 height 15
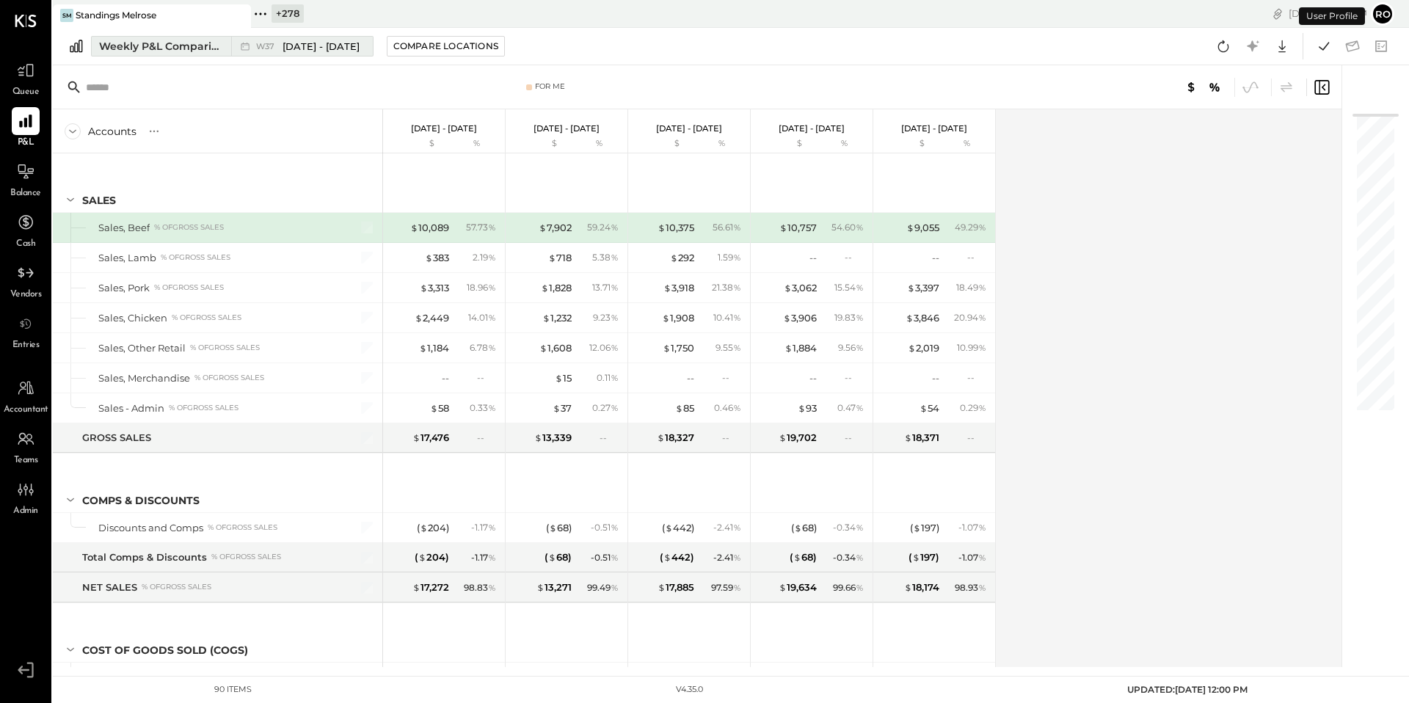
click at [165, 36] on button "Weekly P&L Comparison W37 [DATE] - [DATE]" at bounding box center [232, 46] width 283 height 21
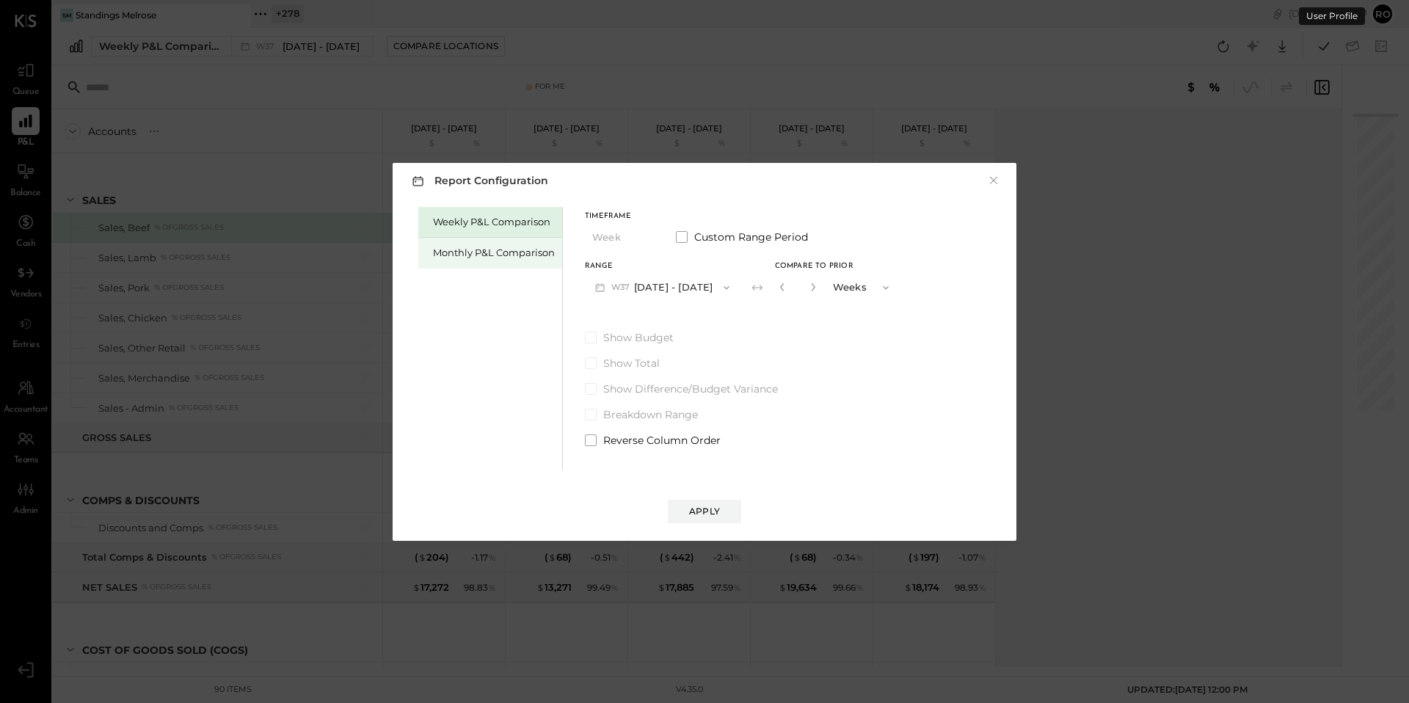
click at [530, 257] on div "Monthly P&L Comparison" at bounding box center [494, 253] width 122 height 14
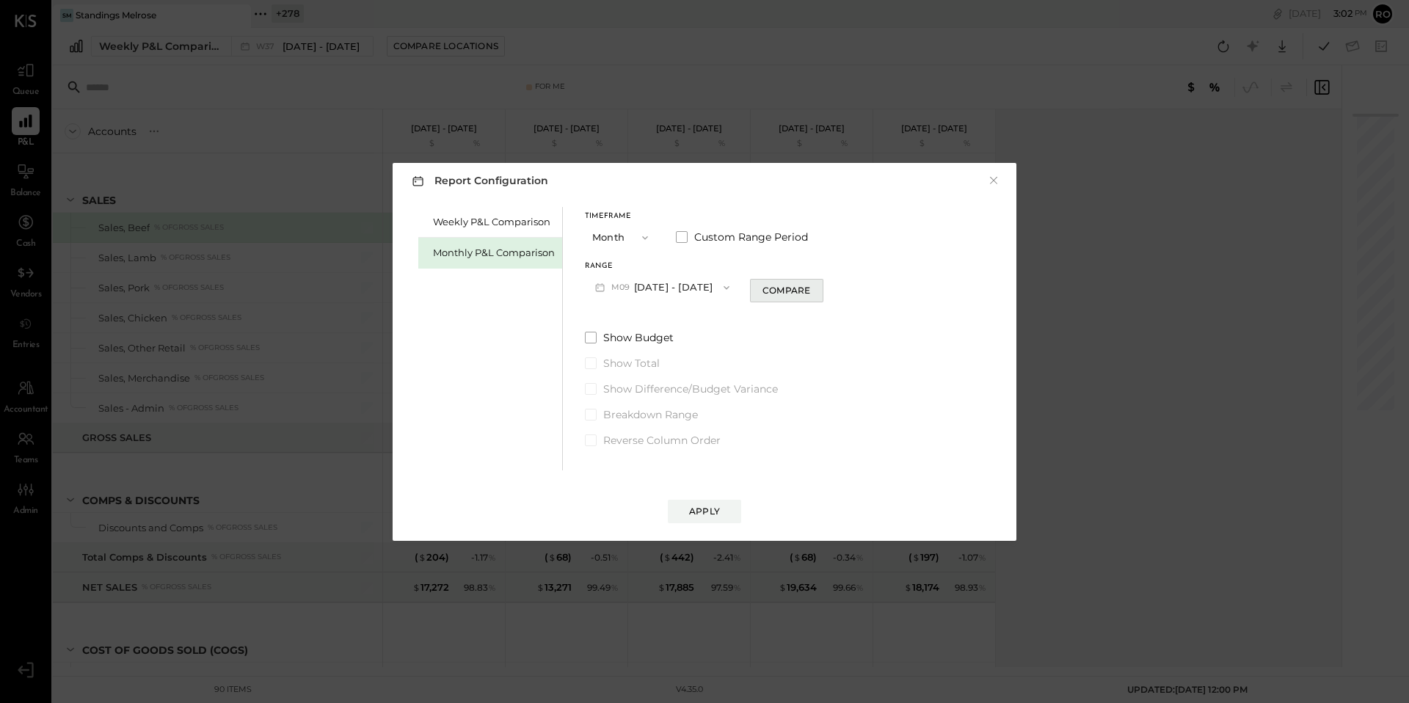
click at [795, 294] on div "Compare" at bounding box center [786, 290] width 48 height 12
click at [811, 287] on icon "button" at bounding box center [813, 287] width 4 height 8
type input "*"
click at [711, 514] on div "Apply" at bounding box center [704, 511] width 31 height 12
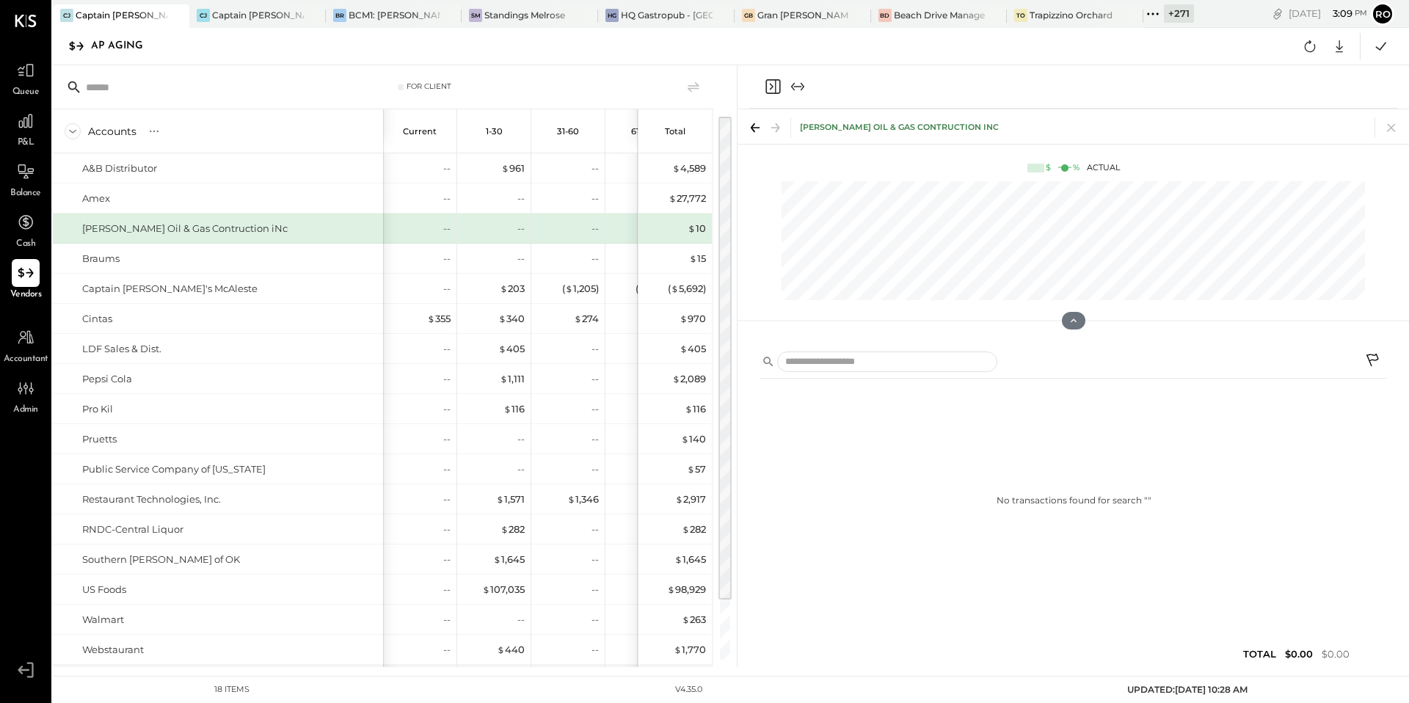
click at [1151, 15] on icon at bounding box center [1152, 13] width 19 height 19
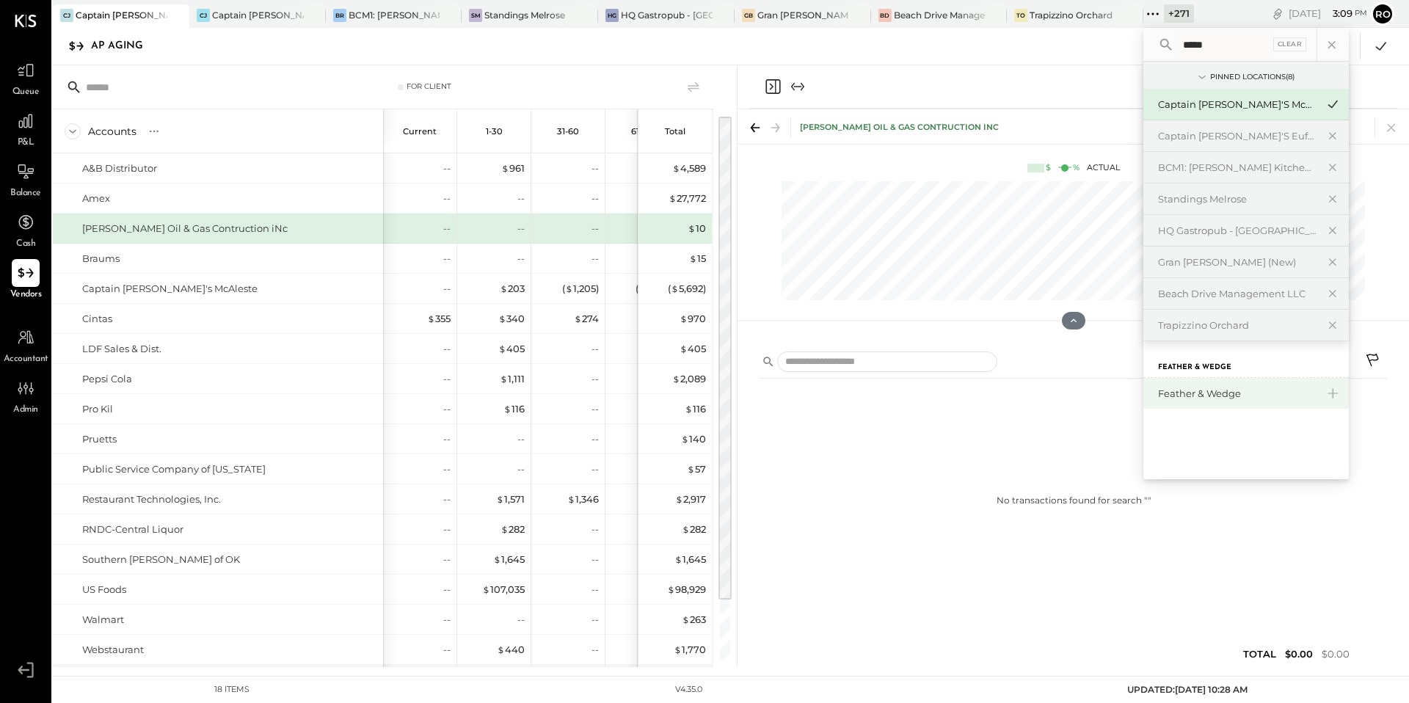
type input "*****"
click at [1195, 390] on div "Feather & Wedge" at bounding box center [1237, 394] width 158 height 14
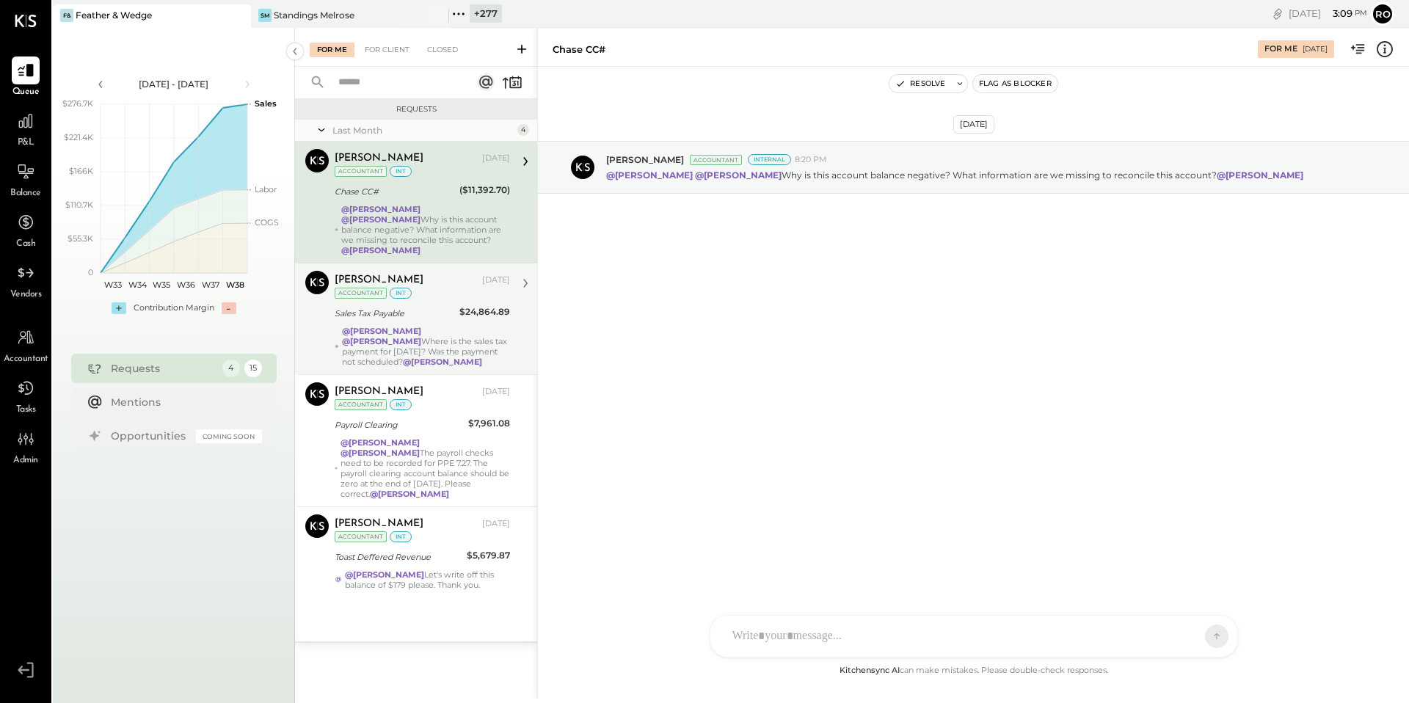
click at [498, 329] on div "@[PERSON_NAME] @[PERSON_NAME] Where is the sales tax payment for [DATE]? Was th…" at bounding box center [426, 346] width 168 height 41
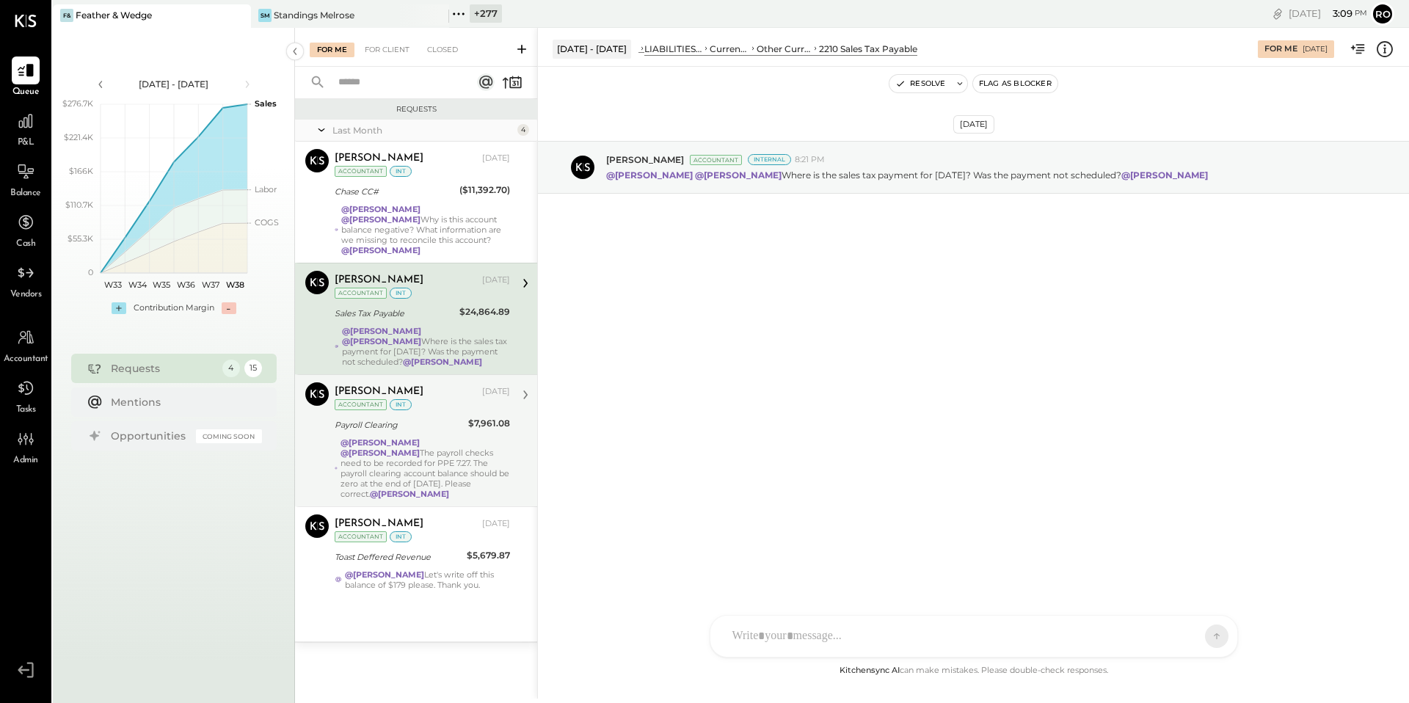
click at [484, 437] on div "@[PERSON_NAME] @[PERSON_NAME] The payroll checks need to be recorded for PPE 7.…" at bounding box center [425, 468] width 170 height 62
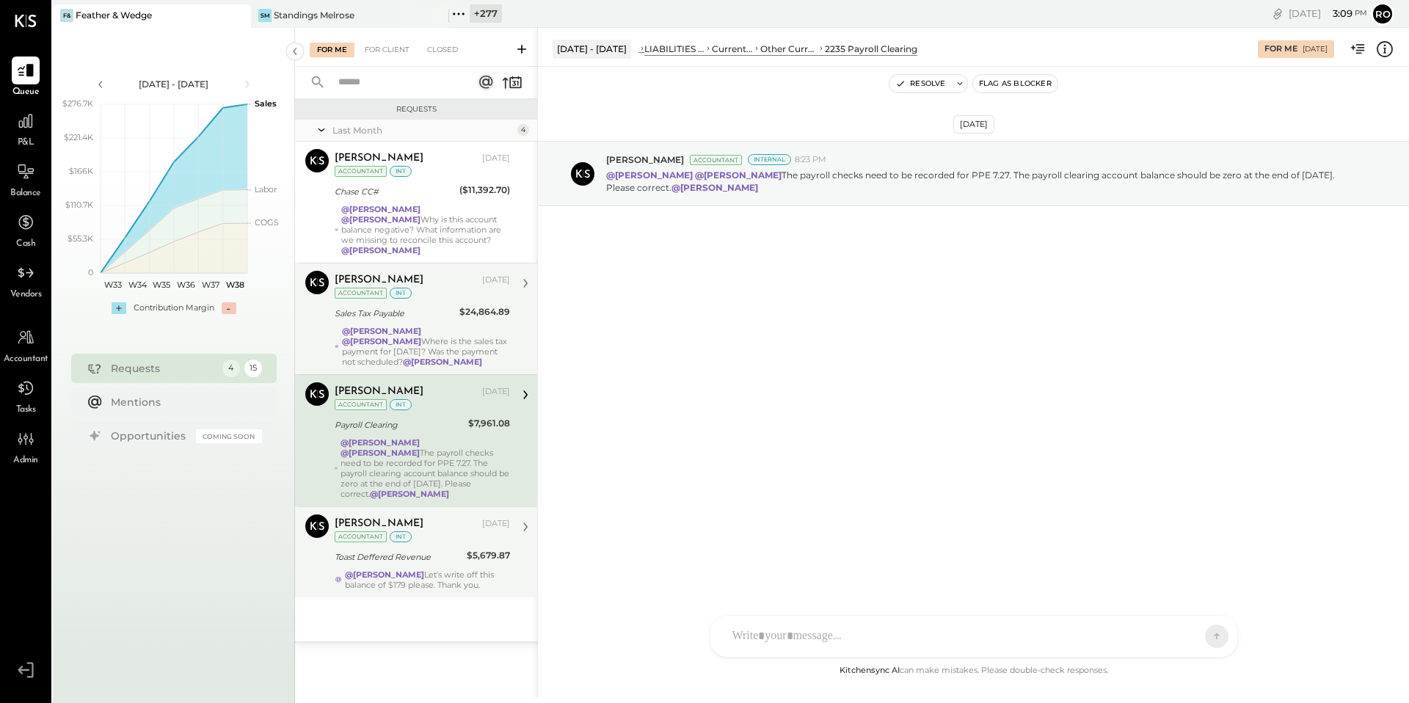
click at [489, 569] on div "@[PERSON_NAME] Let's write off this balance of $179 please. Thank you." at bounding box center [427, 579] width 165 height 21
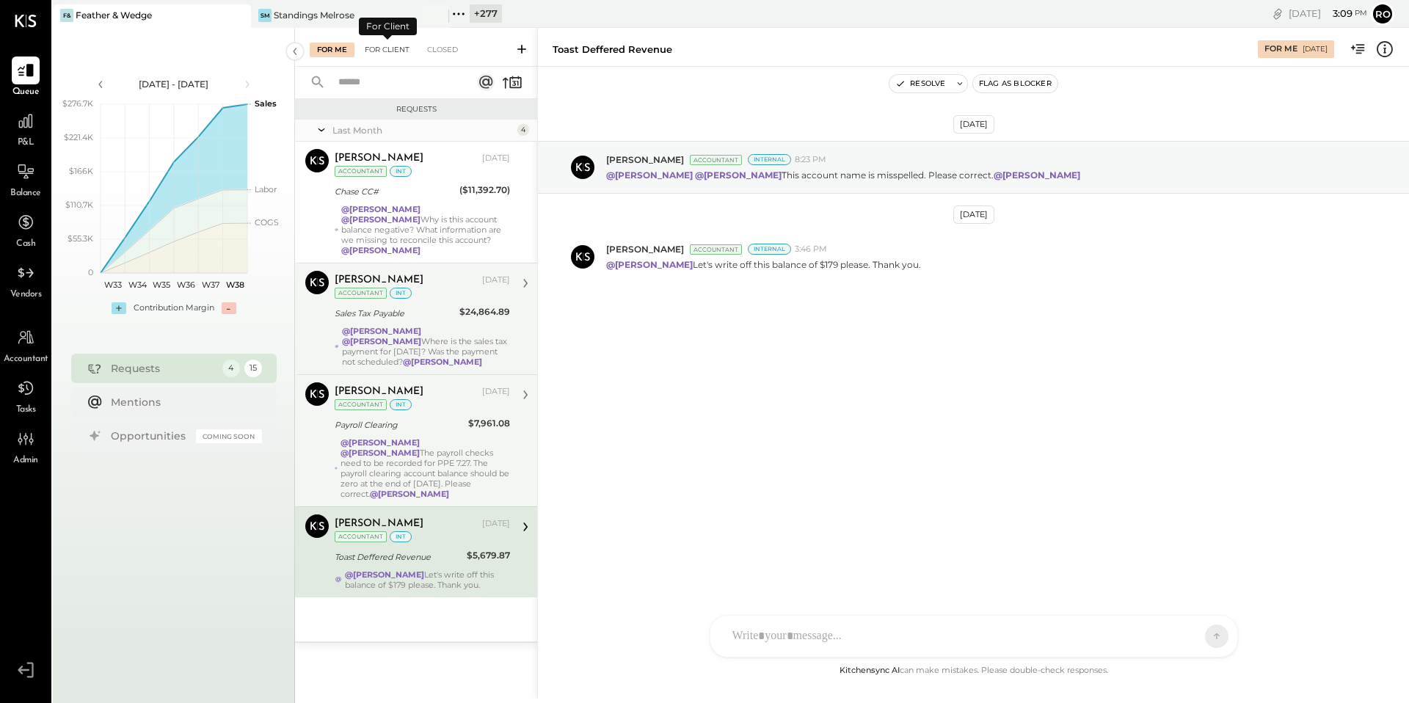
click at [396, 46] on div "For Client" at bounding box center [386, 50] width 59 height 15
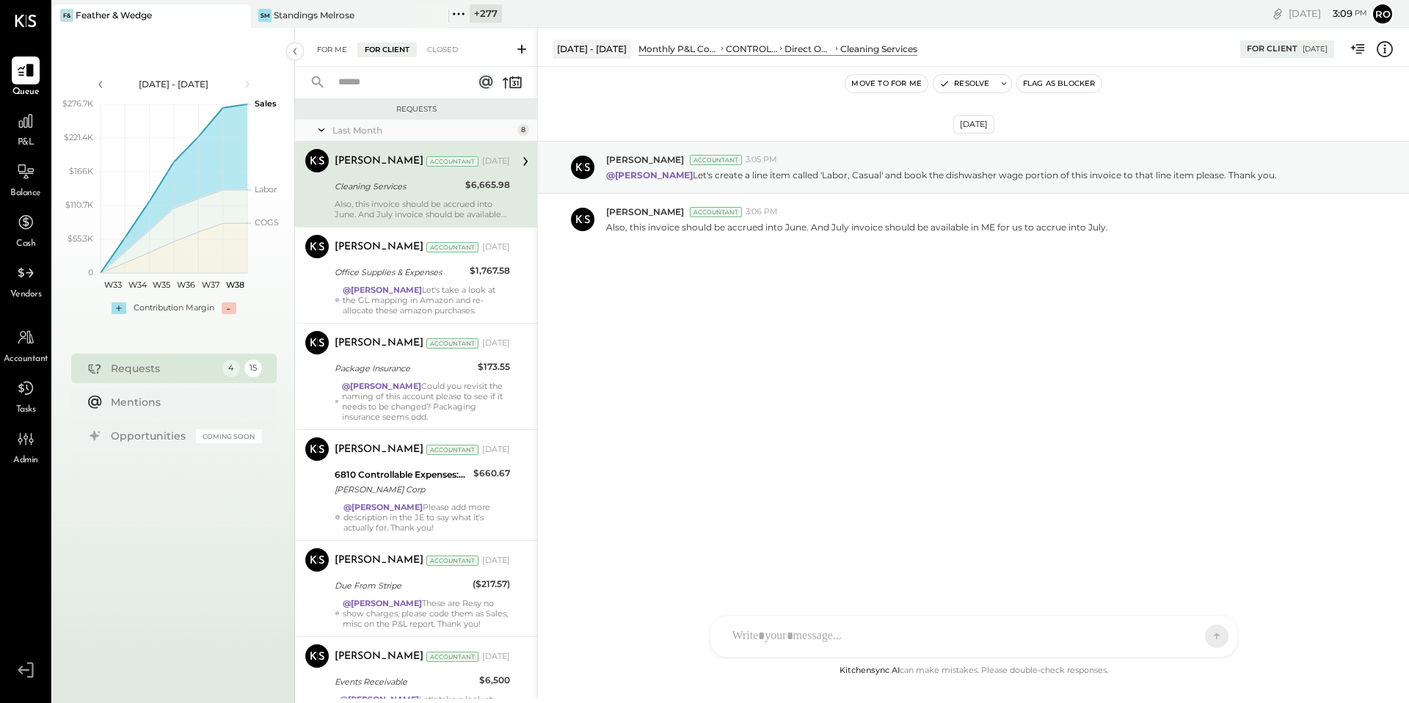
click at [336, 54] on div "For Me" at bounding box center [332, 50] width 45 height 15
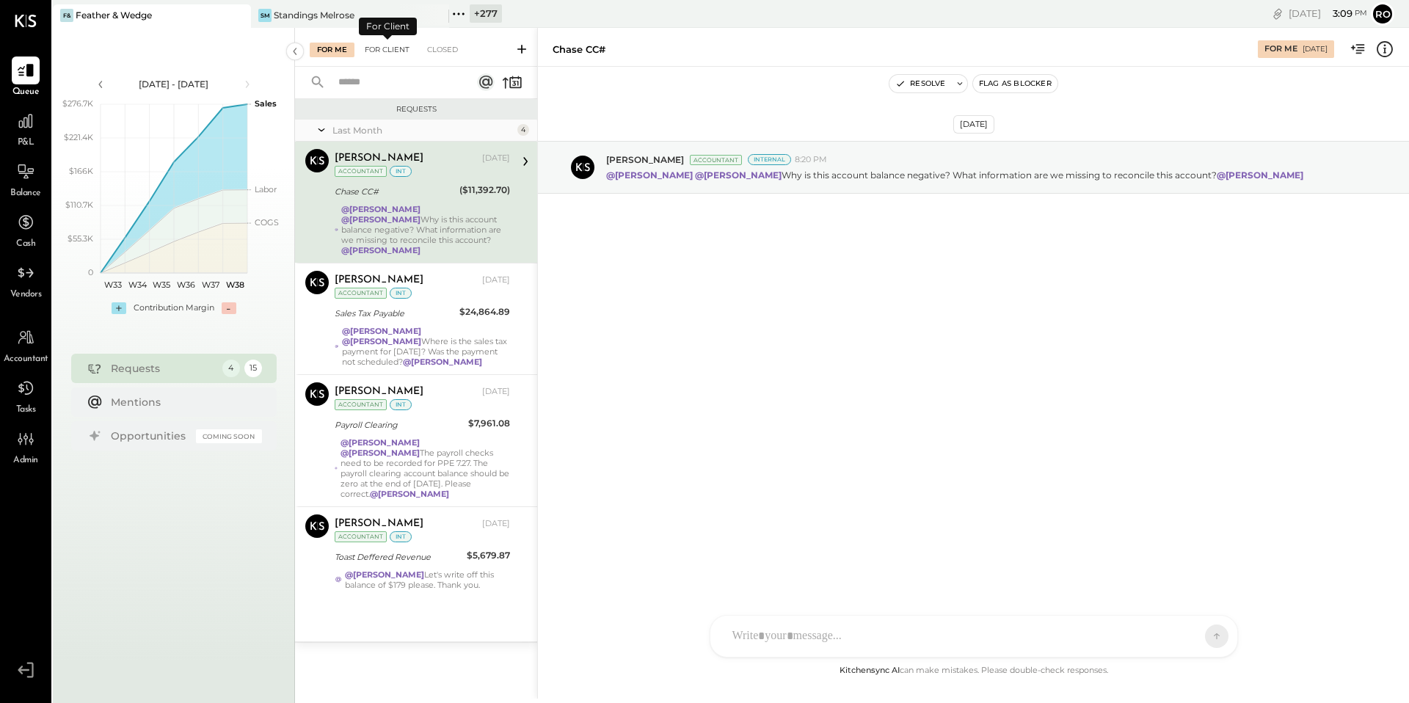
click at [376, 48] on div "For Client" at bounding box center [386, 50] width 59 height 15
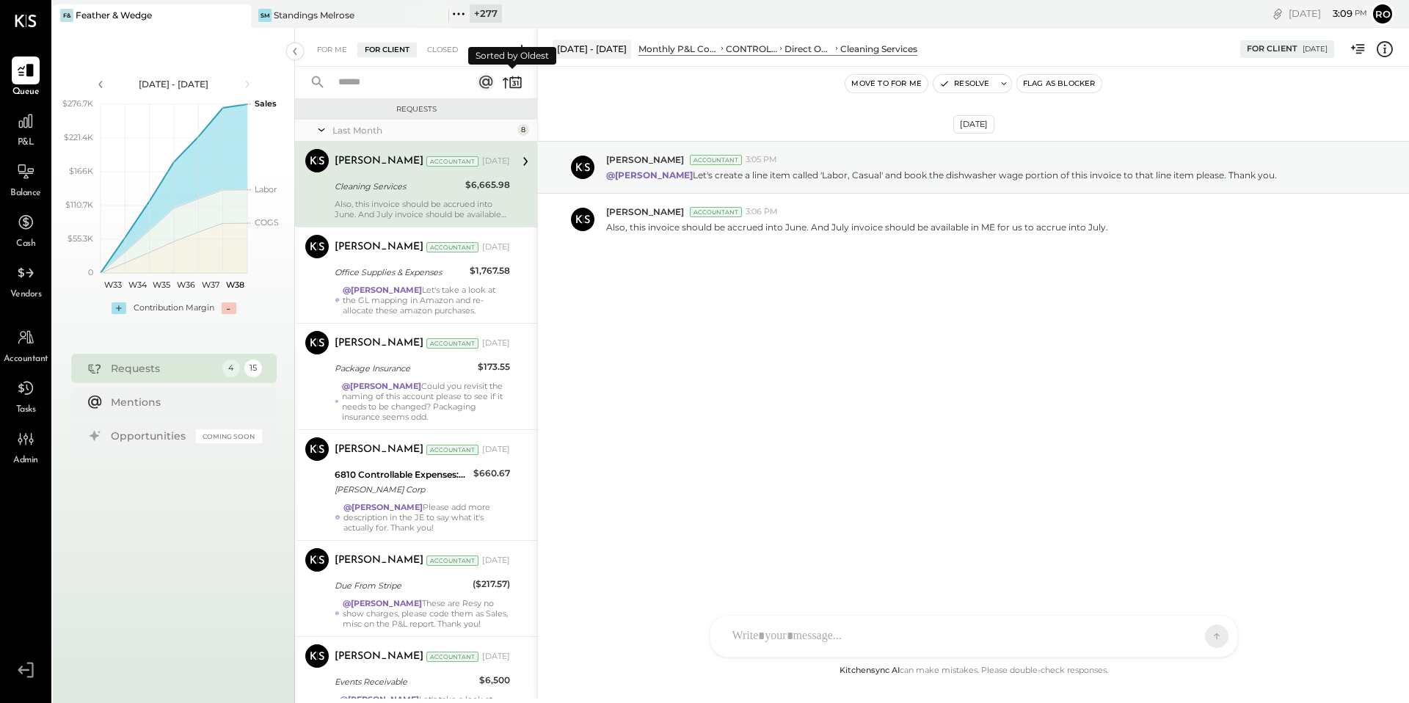
click at [518, 76] on icon at bounding box center [512, 82] width 21 height 21
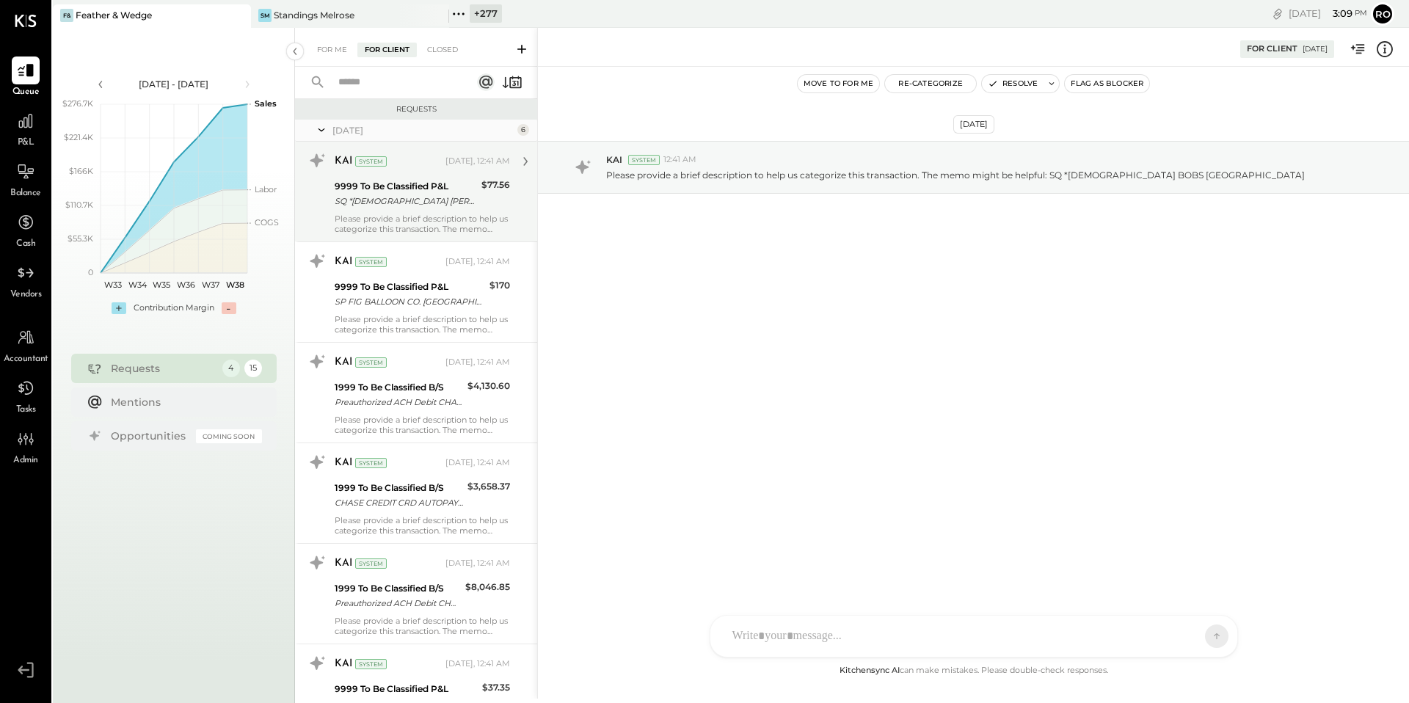
click at [395, 214] on div "Please provide a brief description to help us categorize this transaction. The …" at bounding box center [422, 224] width 175 height 21
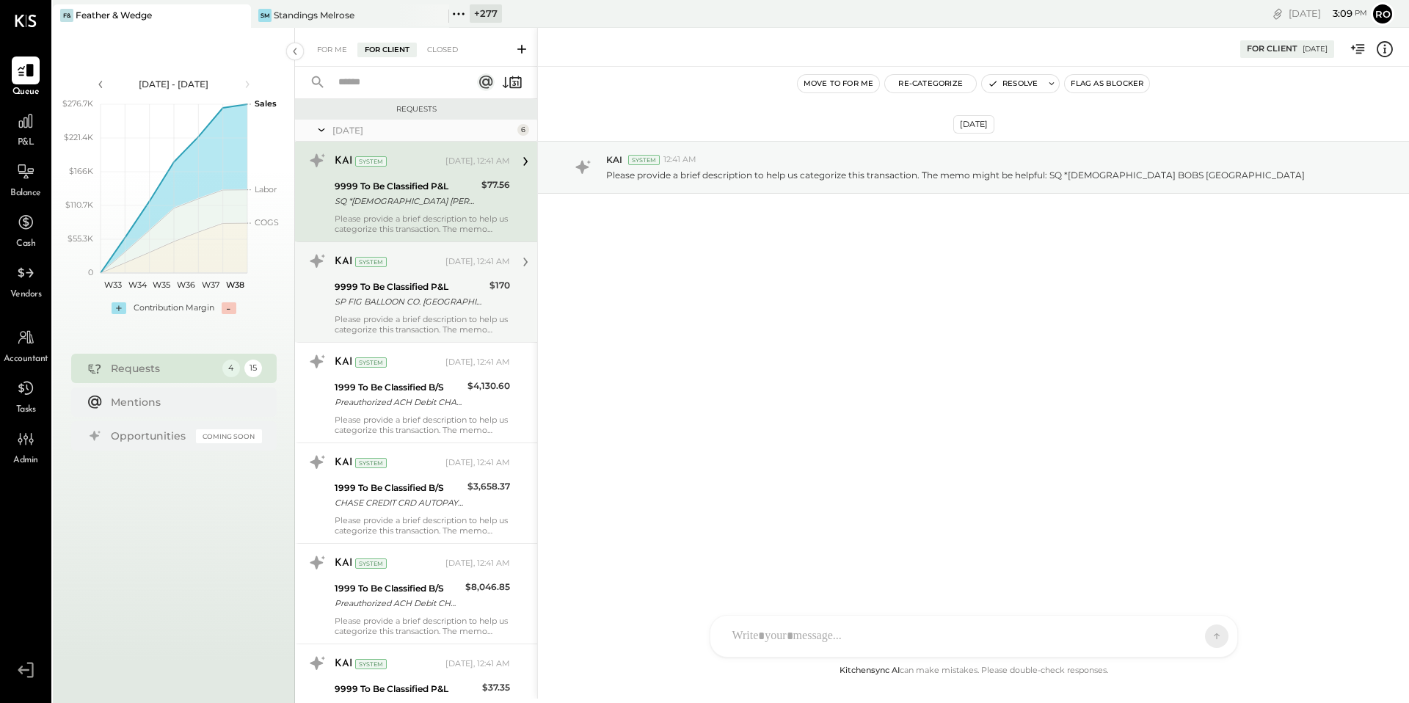
click at [419, 283] on div "9999 To Be Classified P&L" at bounding box center [410, 287] width 150 height 15
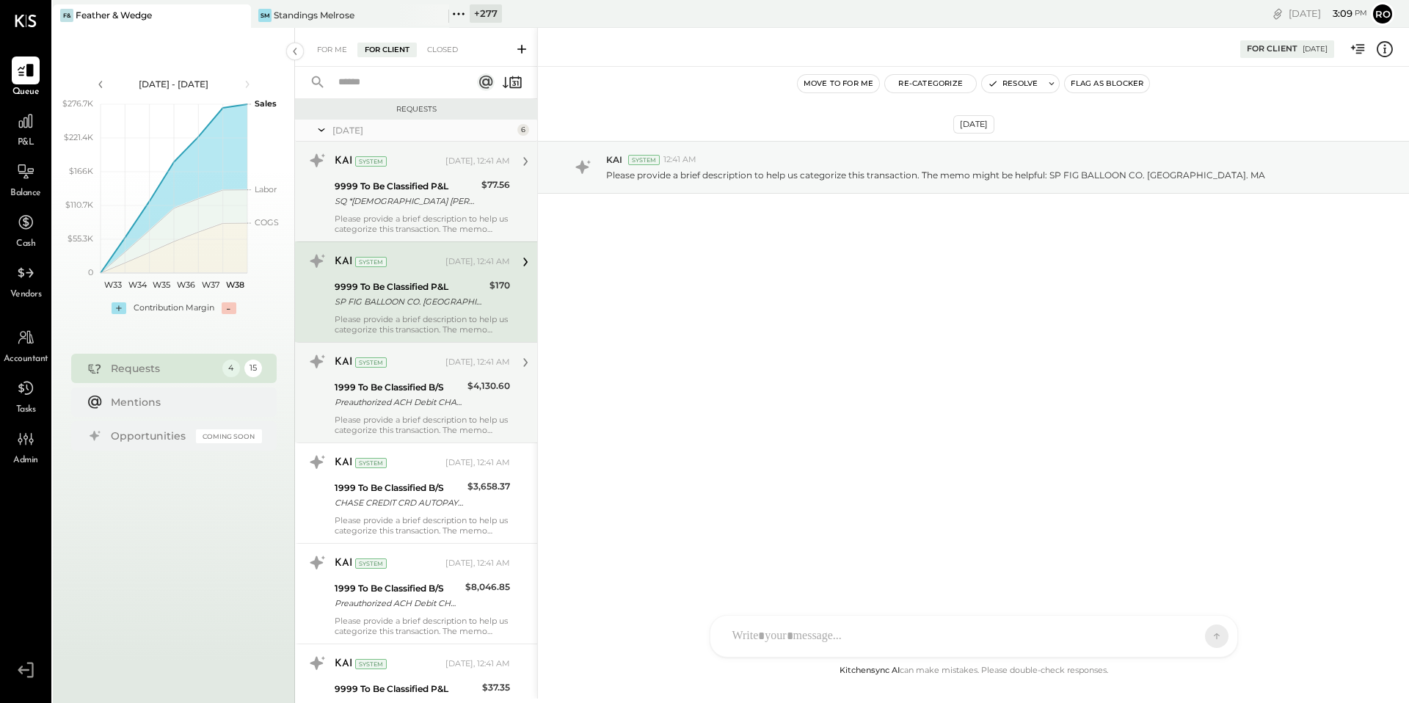
click at [426, 396] on div "Preauthorized ACH Debit CHASE CREDIT CRD AUTOPAY 250728/" at bounding box center [399, 402] width 128 height 15
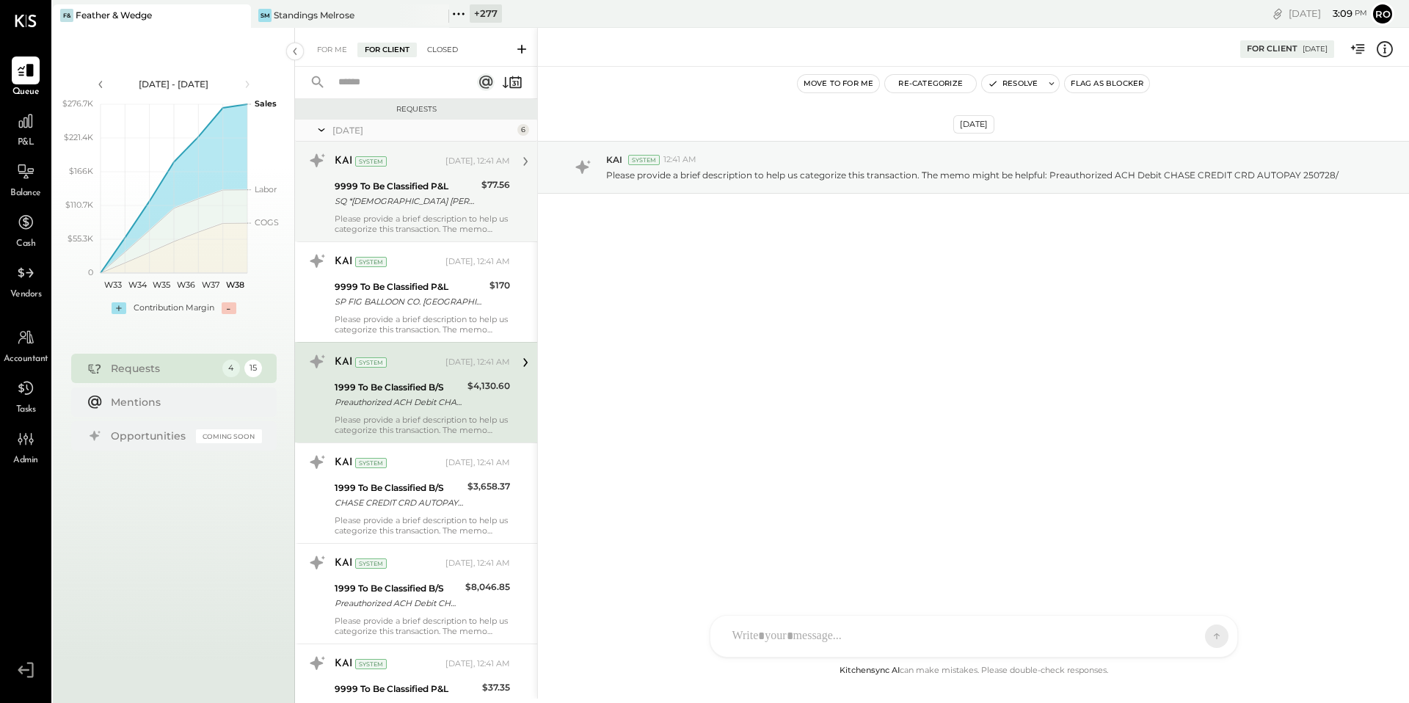
click at [437, 57] on div "Closed" at bounding box center [442, 50] width 45 height 15
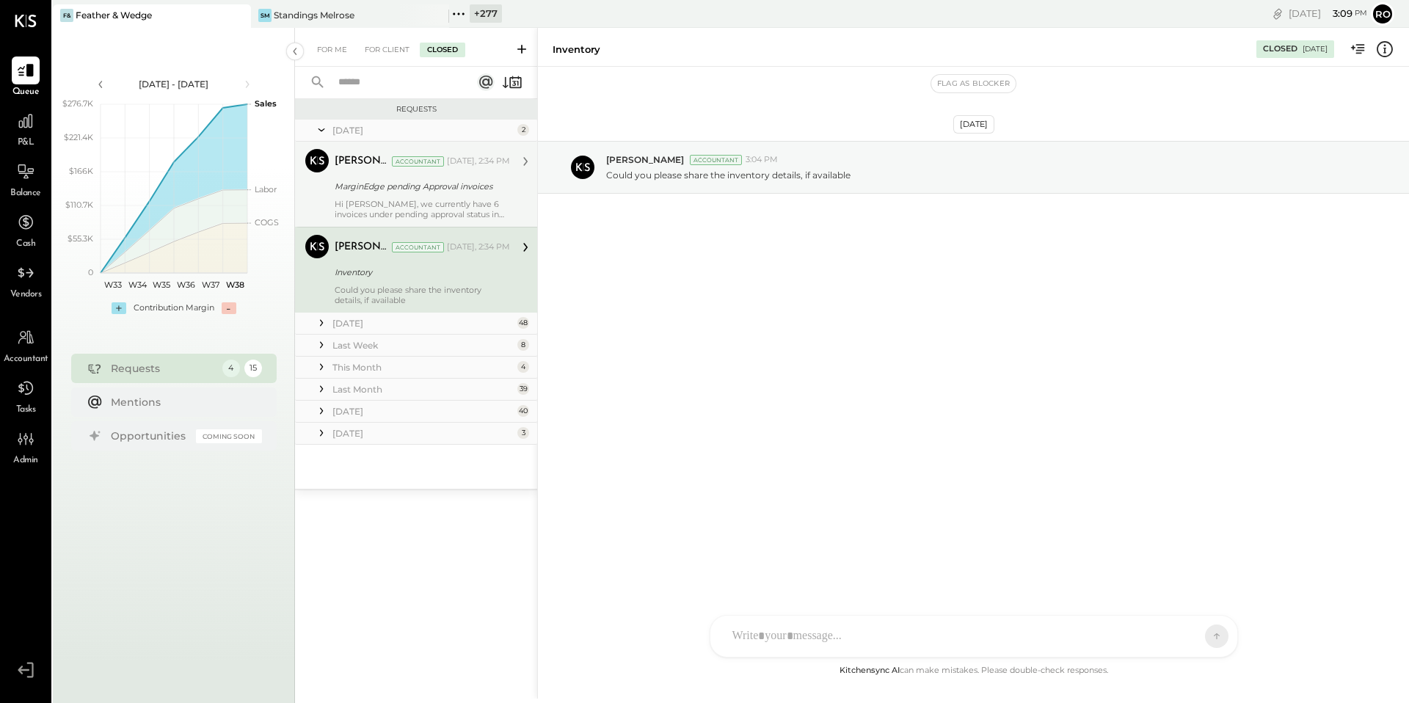
click at [464, 188] on div "MarginEdge pending Approval invoices" at bounding box center [420, 186] width 171 height 15
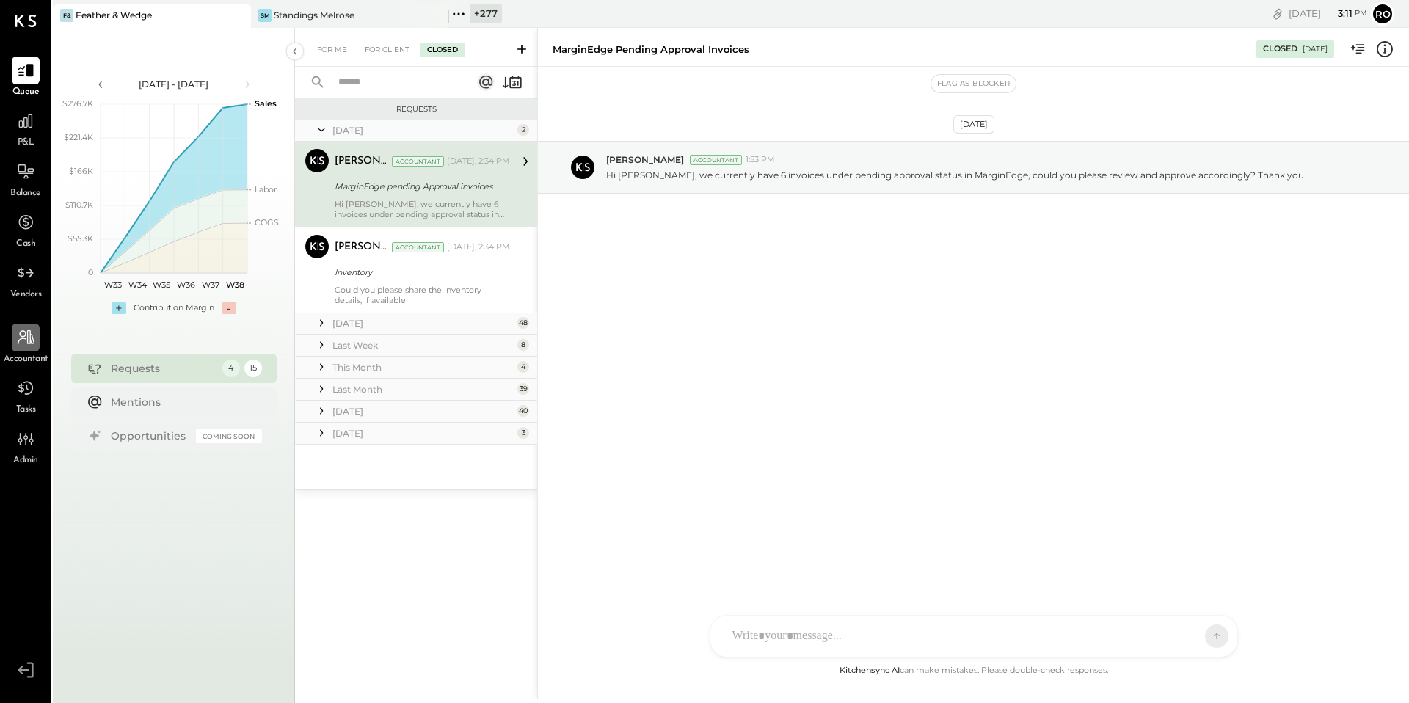
click at [22, 327] on div at bounding box center [26, 338] width 28 height 28
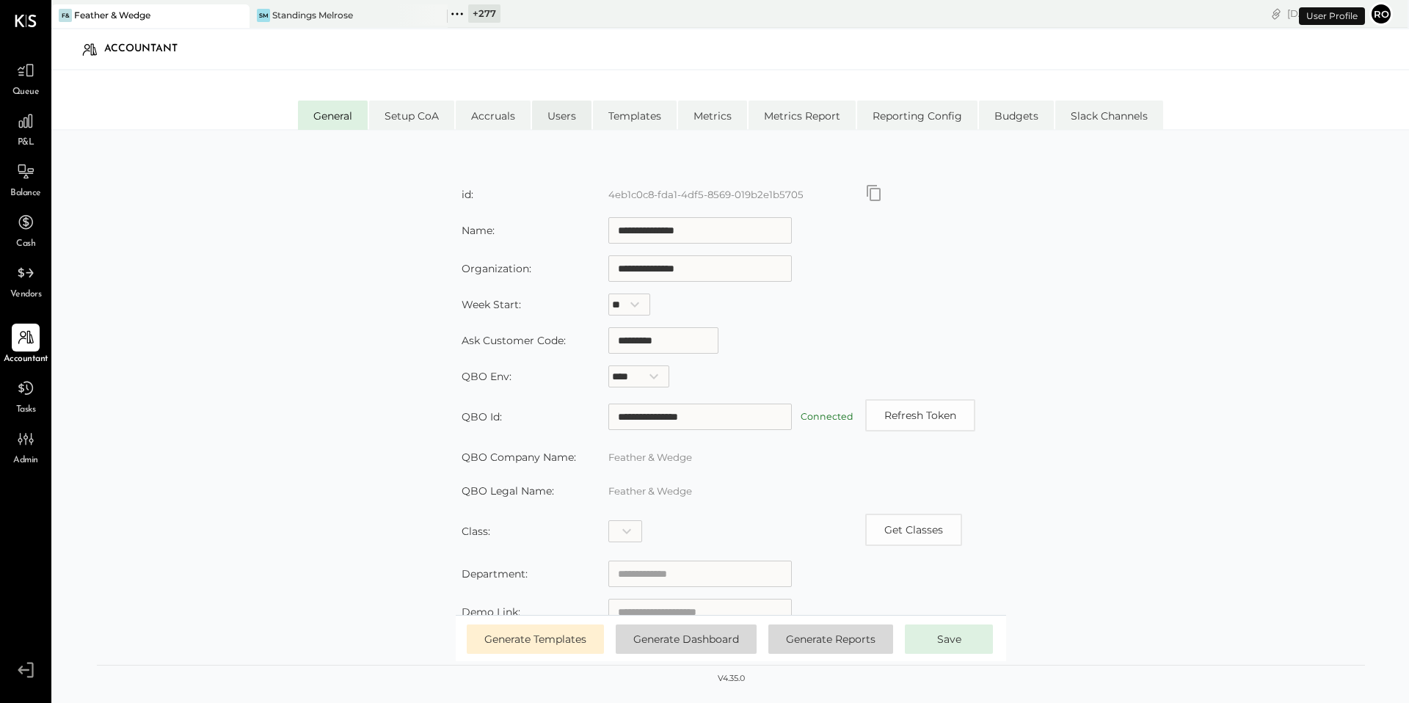
click at [569, 116] on li "Users" at bounding box center [561, 115] width 59 height 29
select select "**********"
select select "*****"
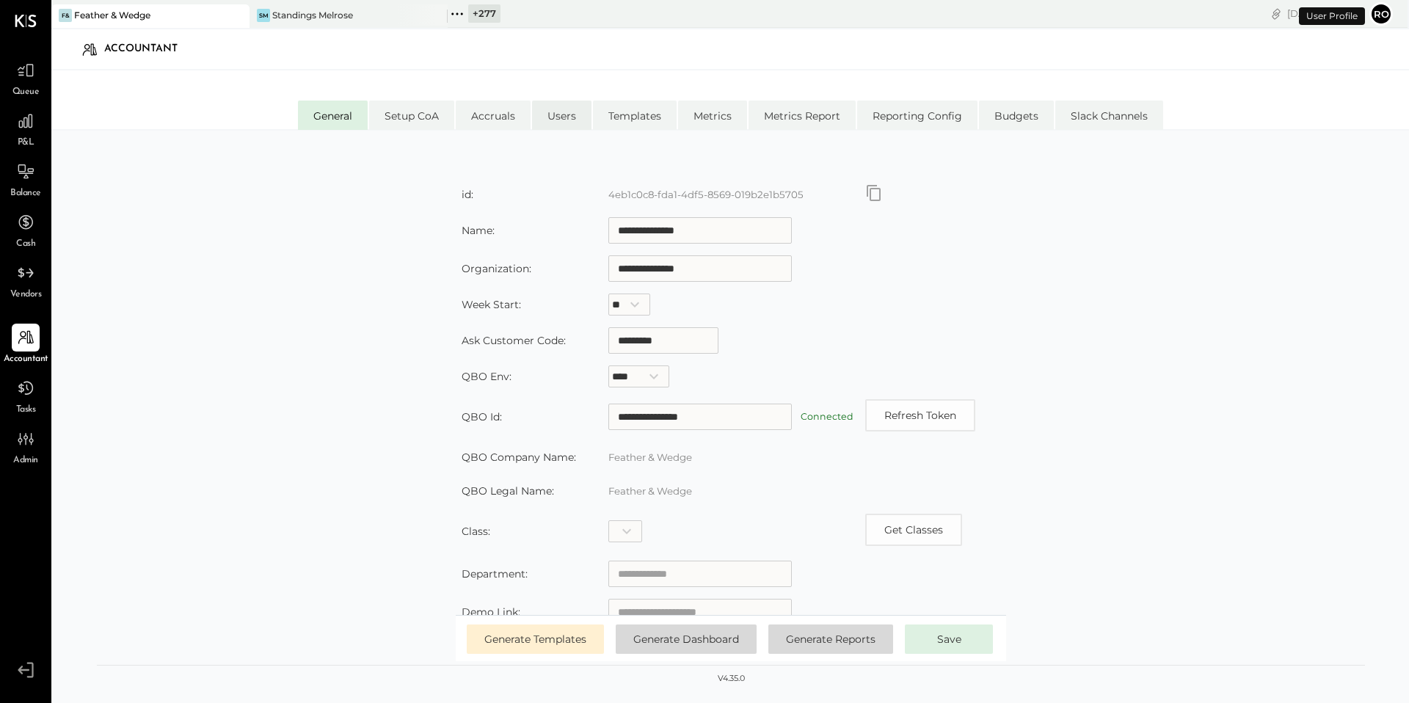
select select "**********"
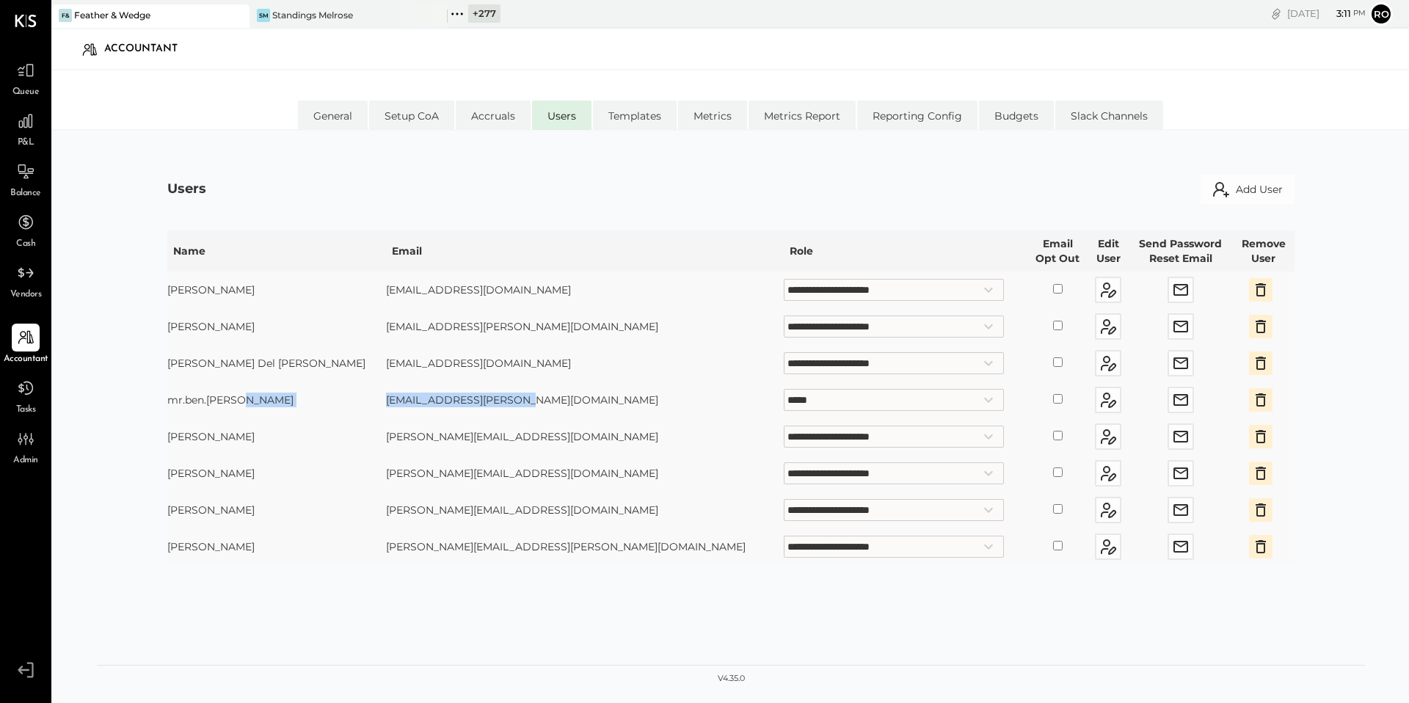
drag, startPoint x: 520, startPoint y: 398, endPoint x: 368, endPoint y: 393, distance: 152.7
click at [368, 393] on tr "**********" at bounding box center [730, 400] width 1127 height 37
copy tr "[EMAIL_ADDRESS][PERSON_NAME][DOMAIN_NAME]"
click at [32, 124] on icon at bounding box center [25, 121] width 15 height 15
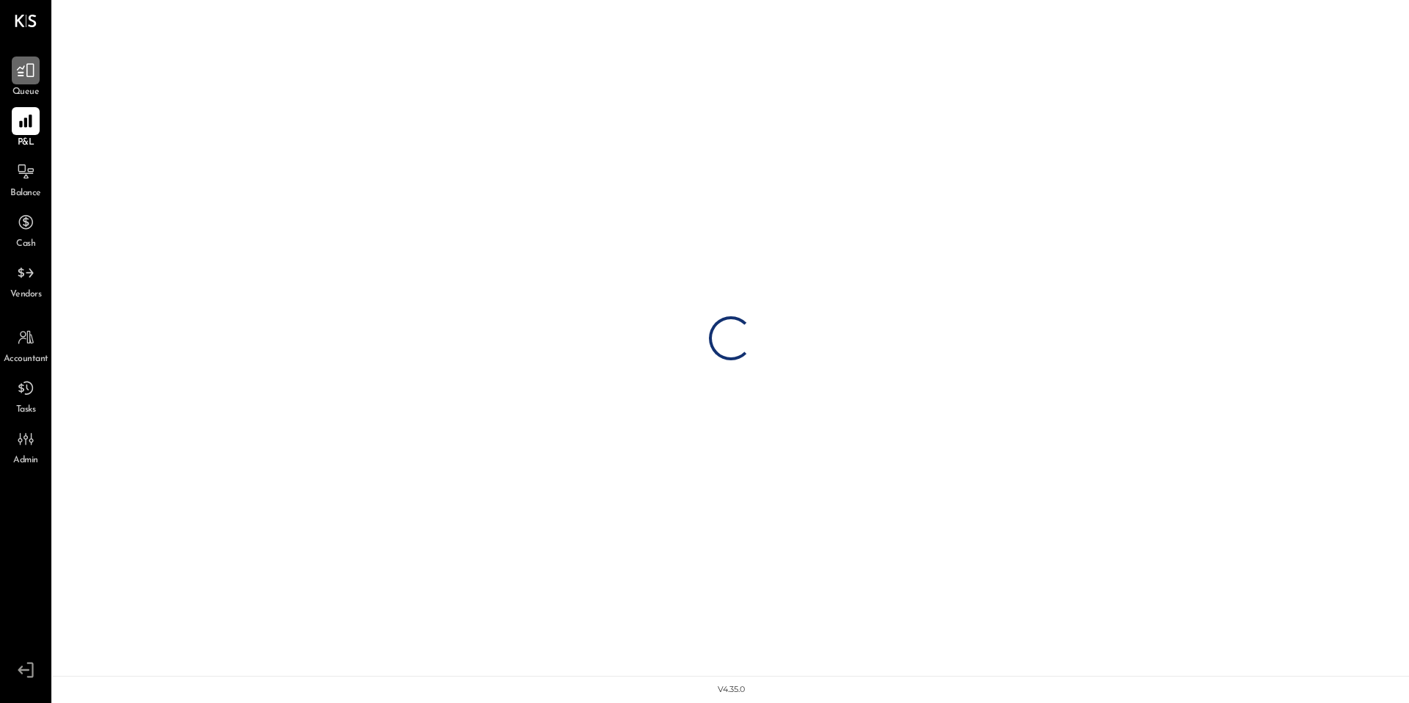
click at [21, 79] on icon at bounding box center [25, 70] width 19 height 19
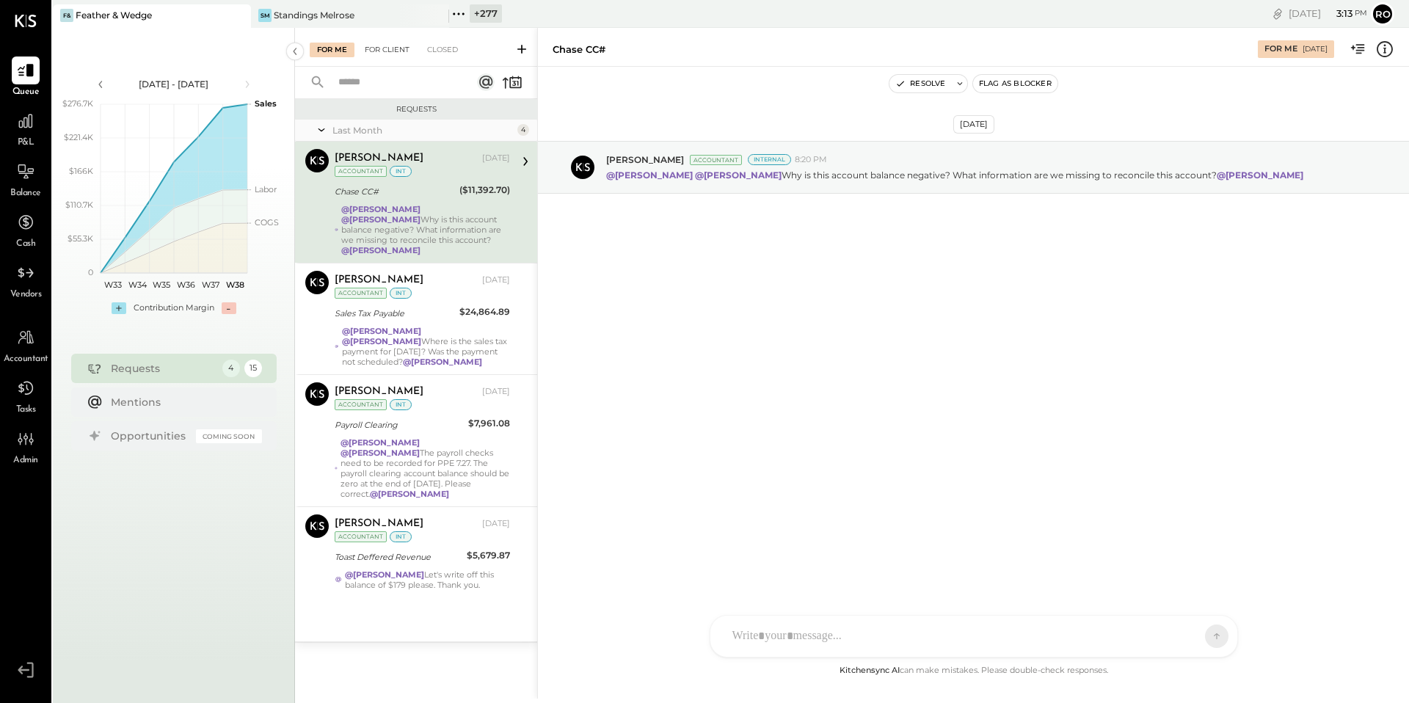
click at [386, 54] on div "For Client" at bounding box center [386, 50] width 59 height 15
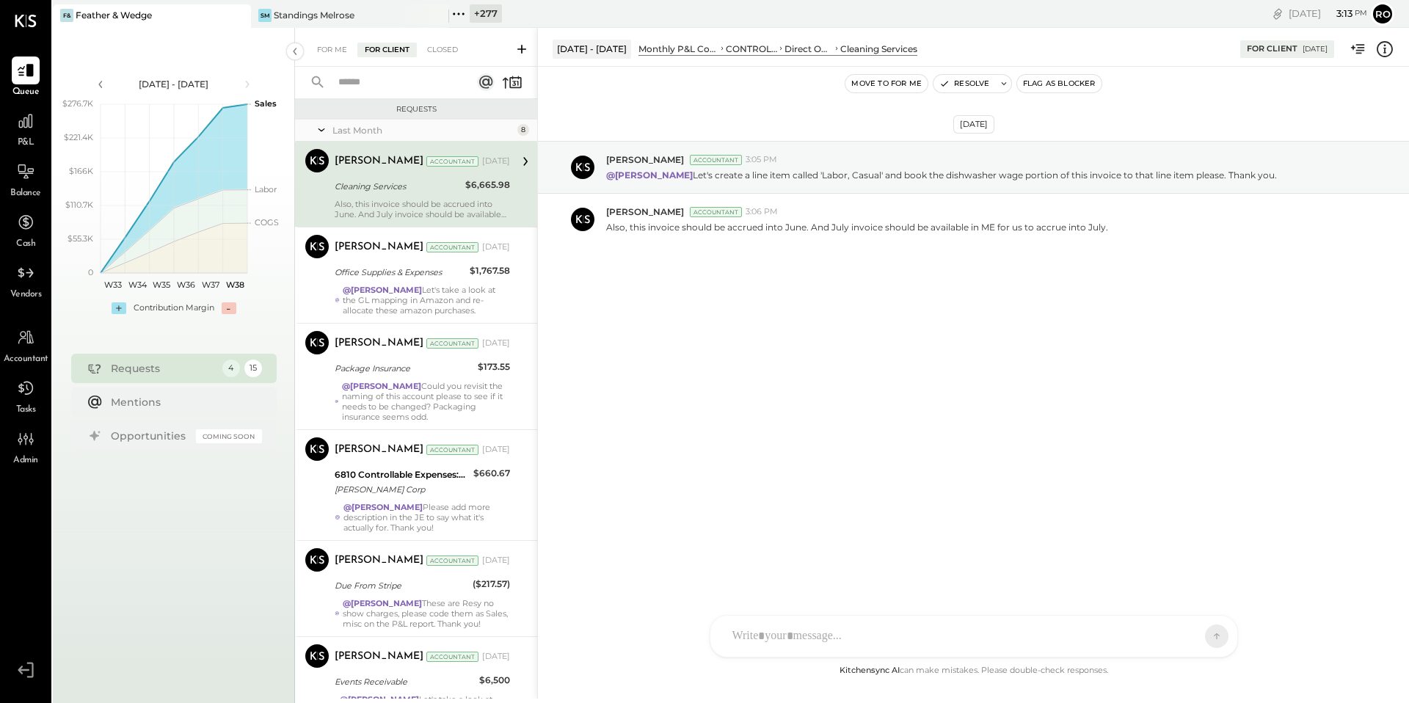
click at [515, 70] on div at bounding box center [416, 83] width 242 height 32
click at [513, 81] on icon at bounding box center [514, 83] width 4 height 5
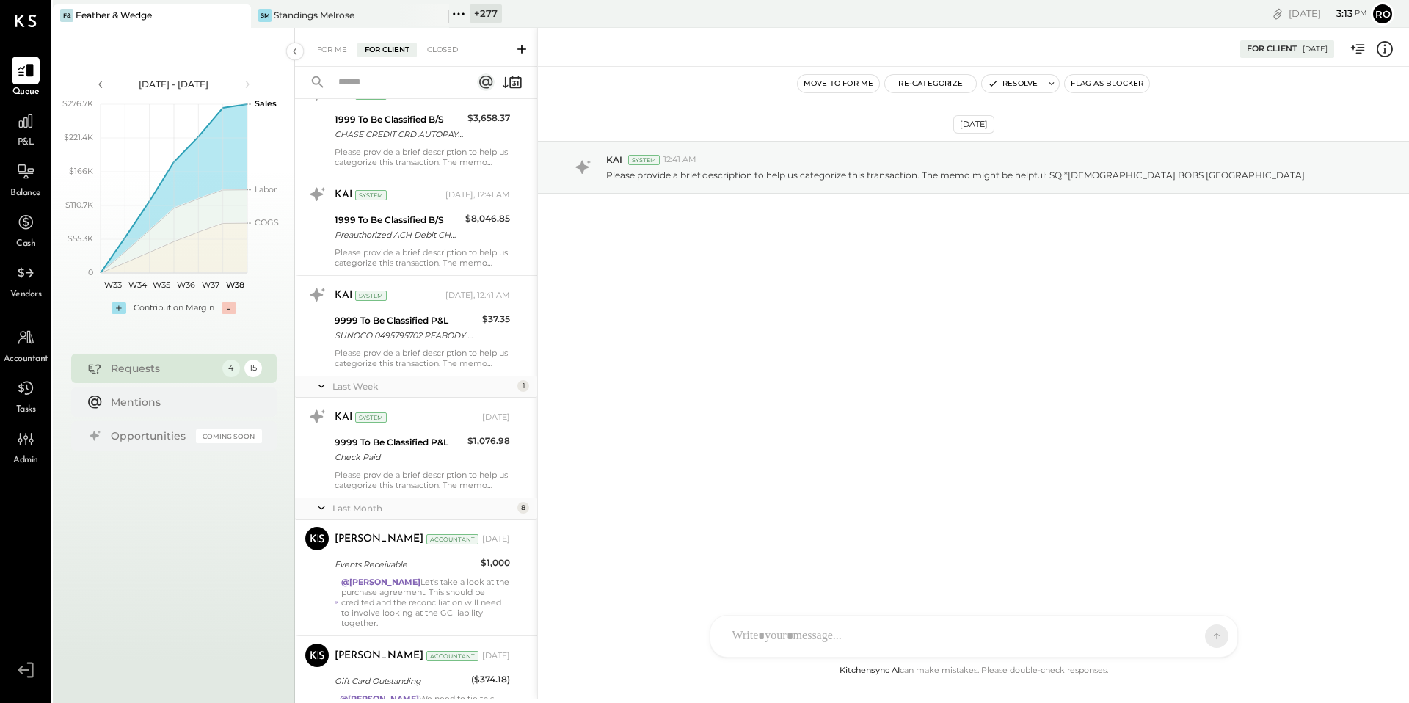
scroll to position [371, 0]
